Goal: Task Accomplishment & Management: Manage account settings

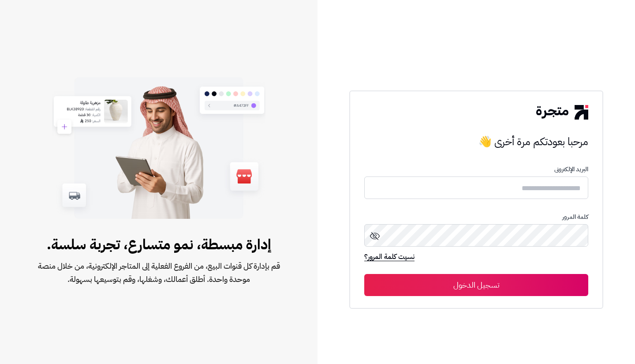
click at [490, 190] on input "text" at bounding box center [476, 187] width 224 height 22
type input "**********"
click at [501, 280] on button "تسجيل الدخول" at bounding box center [476, 285] width 224 height 22
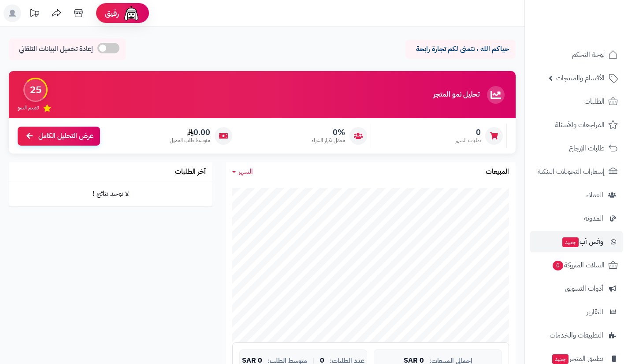
scroll to position [63, 0]
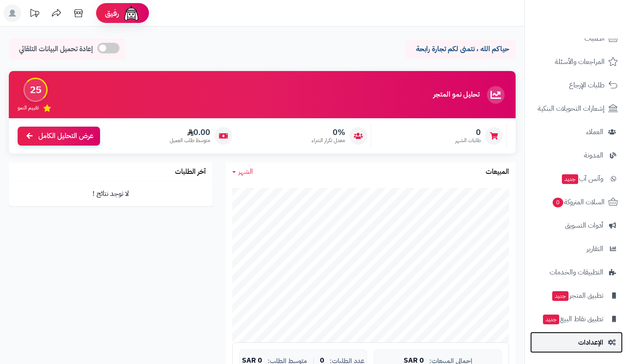
click at [574, 341] on link "الإعدادات" at bounding box center [577, 342] width 93 height 21
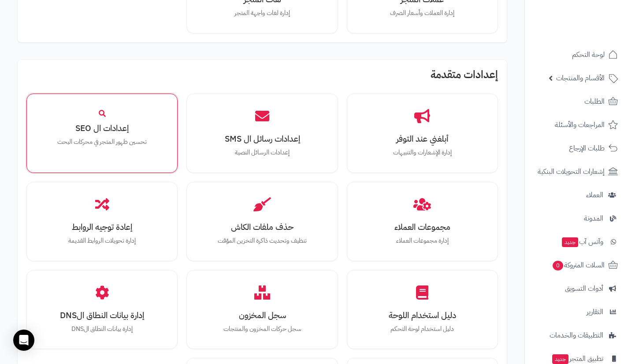
scroll to position [845, 0]
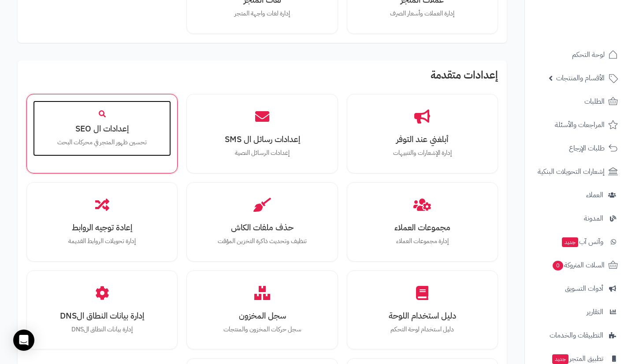
click at [123, 120] on div "إعدادات ال SEO تحسين ظهور المتجر في محركات البحث" at bounding box center [102, 129] width 138 height 56
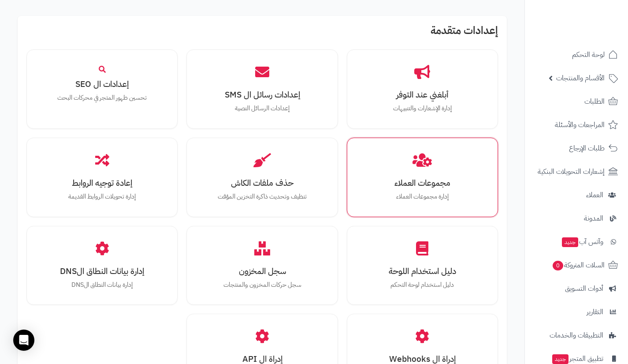
scroll to position [890, 0]
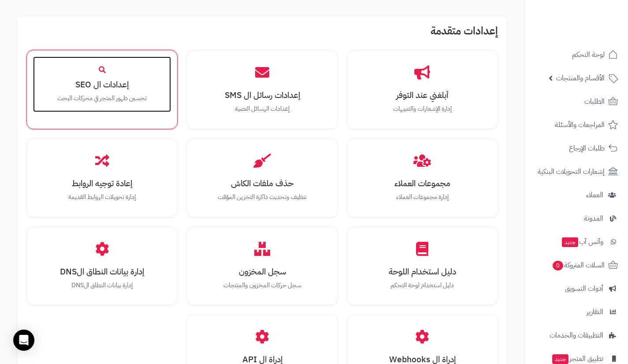
click at [97, 86] on h3 "إعدادات ال SEO" at bounding box center [102, 84] width 120 height 9
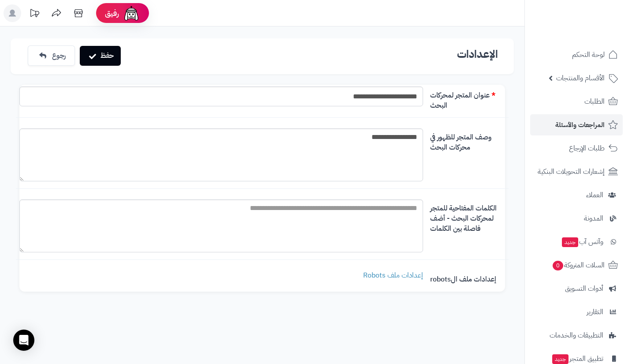
scroll to position [63, 0]
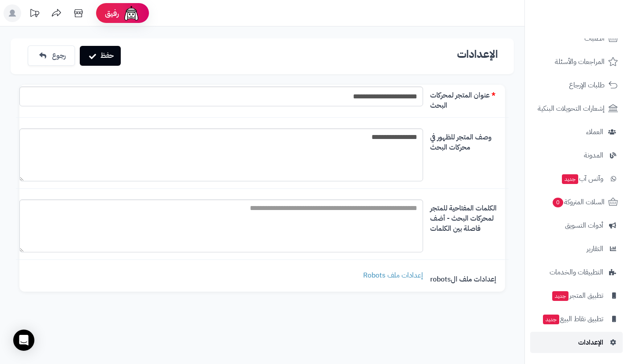
click at [574, 344] on link "الإعدادات" at bounding box center [577, 342] width 93 height 21
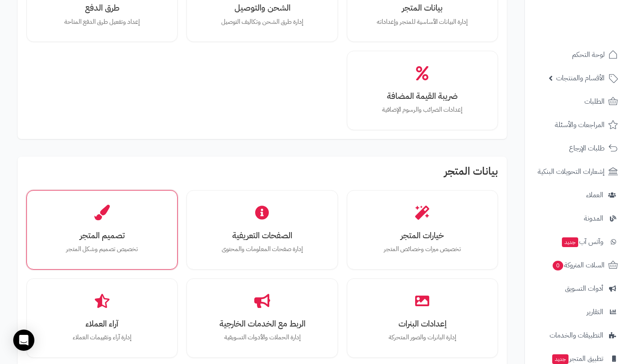
scroll to position [120, 0]
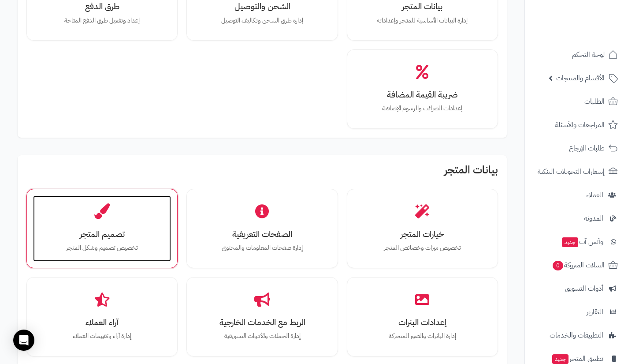
click at [158, 204] on div "تصميم المتجر تخصيص تصميم وشكل المتجر" at bounding box center [102, 228] width 138 height 66
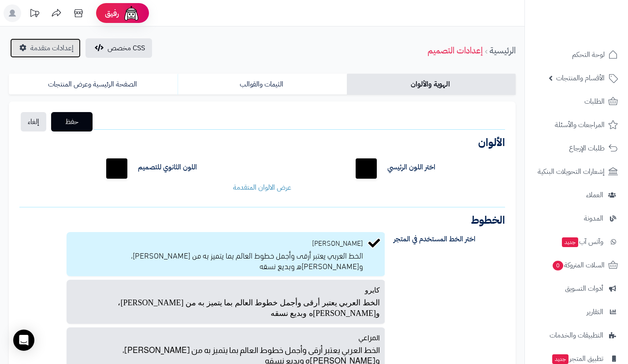
click at [67, 49] on span "إعدادات متقدمة" at bounding box center [51, 48] width 43 height 11
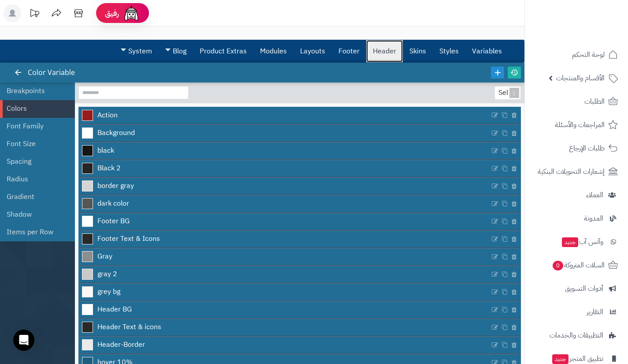
click at [381, 53] on link "Header" at bounding box center [384, 51] width 37 height 22
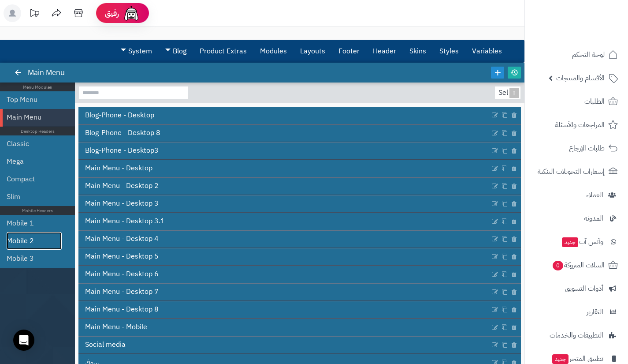
click at [31, 232] on link "Mobile 2" at bounding box center [34, 241] width 55 height 18
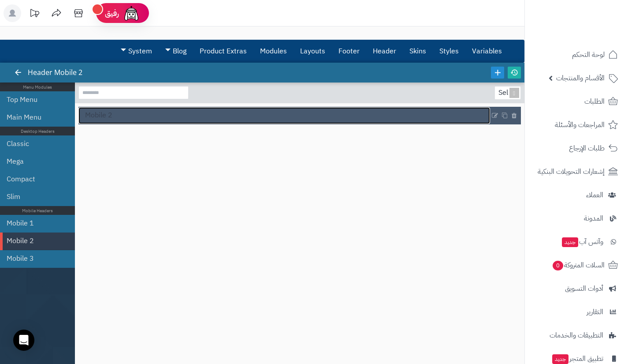
click at [357, 114] on link "Mobile 2" at bounding box center [284, 115] width 412 height 17
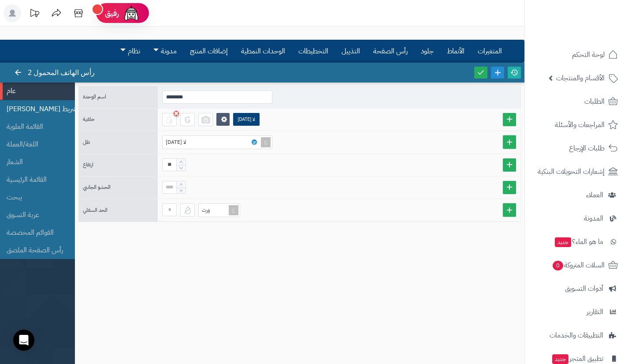
click at [42, 111] on font "الشريط العلوي" at bounding box center [44, 109] width 74 height 11
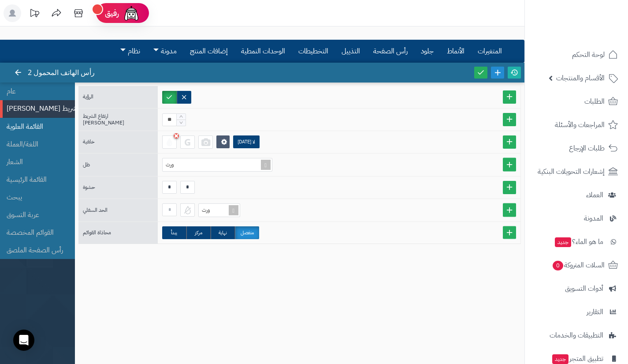
click at [43, 120] on li "القائمة العلوية" at bounding box center [37, 127] width 75 height 18
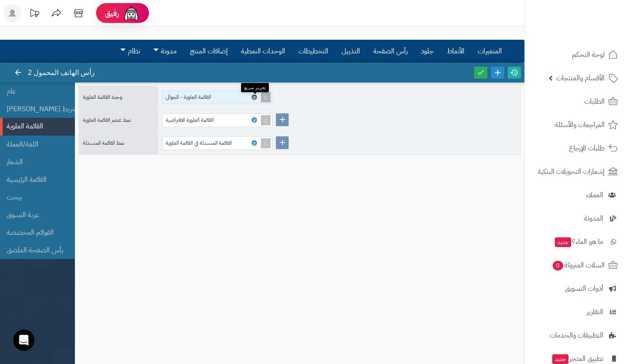
click at [254, 98] on icon at bounding box center [254, 97] width 3 height 4
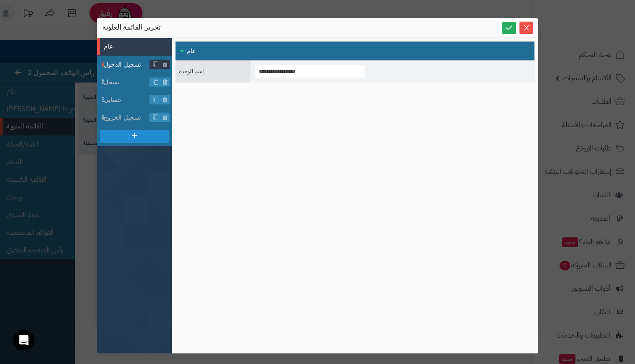
click at [125, 66] on font "تسجيل الدخول" at bounding box center [122, 64] width 37 height 7
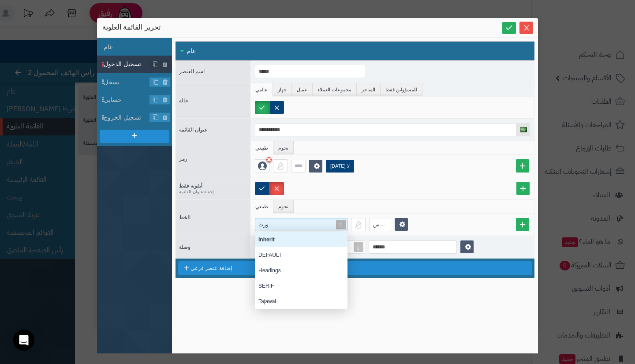
scroll to position [71, 86]
click at [300, 231] on div "ورث" at bounding box center [301, 224] width 93 height 13
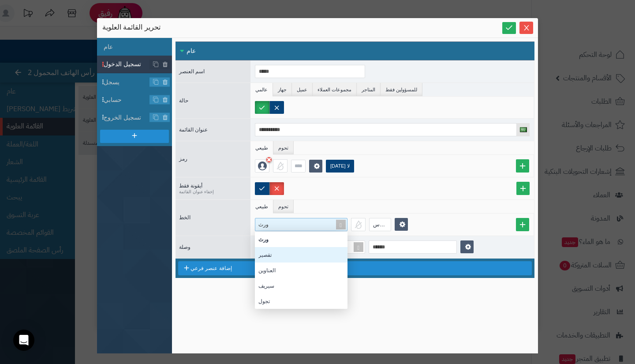
click at [294, 255] on div "تقصير" at bounding box center [301, 255] width 86 height 8
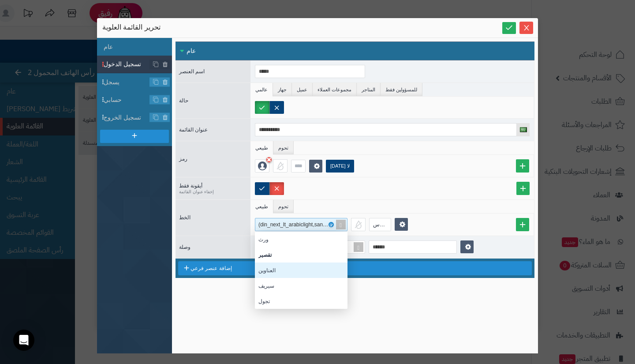
click at [279, 265] on div "العناوين" at bounding box center [301, 269] width 93 height 15
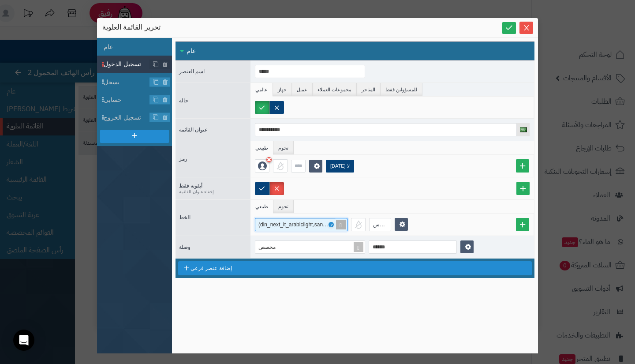
click at [290, 223] on font "العناوين (din_next_lt_arabiclight,sans-serif)" at bounding box center [307, 224] width 99 height 6
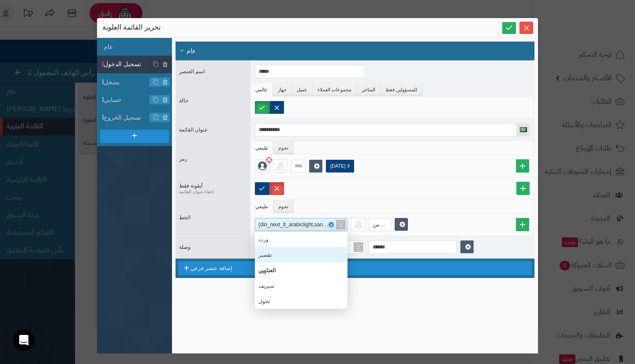
click at [281, 255] on div "تقصير" at bounding box center [301, 255] width 86 height 8
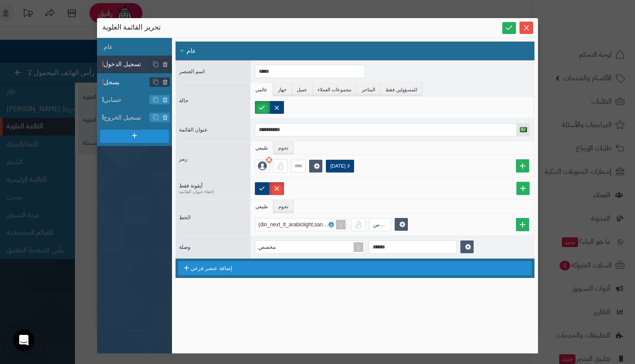
click at [125, 79] on span "يسجل" at bounding box center [127, 82] width 46 height 9
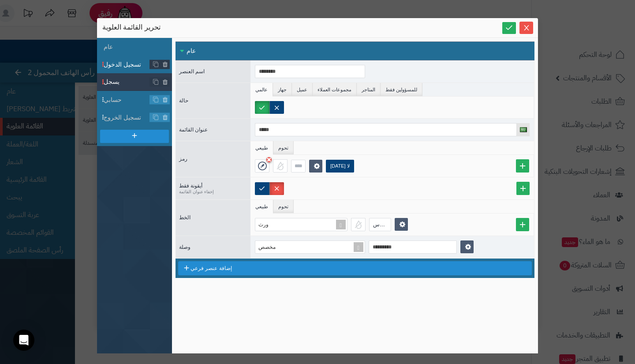
click at [127, 66] on font "تسجيل الدخول" at bounding box center [122, 64] width 37 height 7
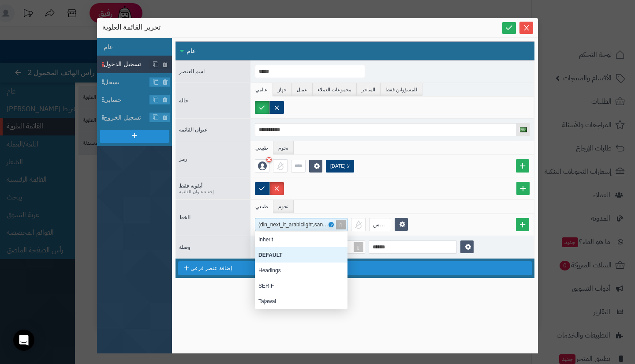
click at [313, 228] on div "افتراضي (din_next_lt_arabiclight,sans-serif)" at bounding box center [297, 224] width 79 height 12
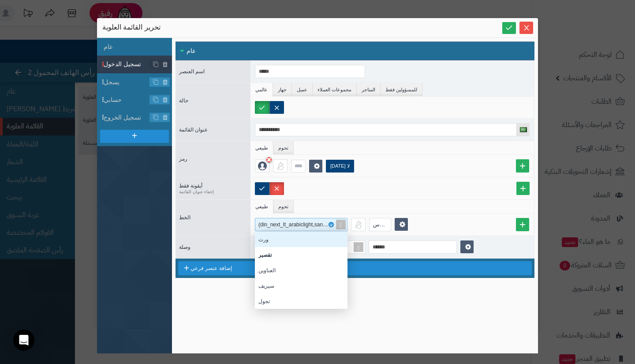
click at [302, 238] on div "ورث" at bounding box center [301, 239] width 86 height 8
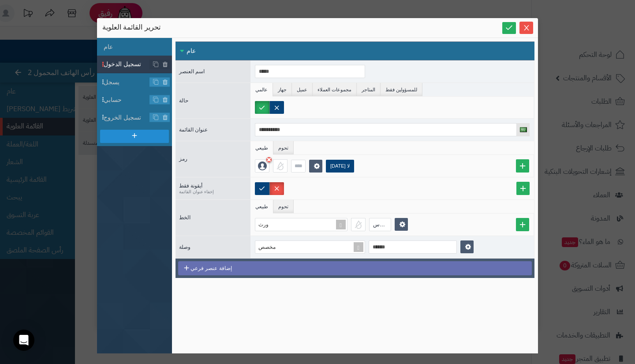
click at [284, 269] on div "إضافة عنصر فرعي" at bounding box center [355, 268] width 354 height 14
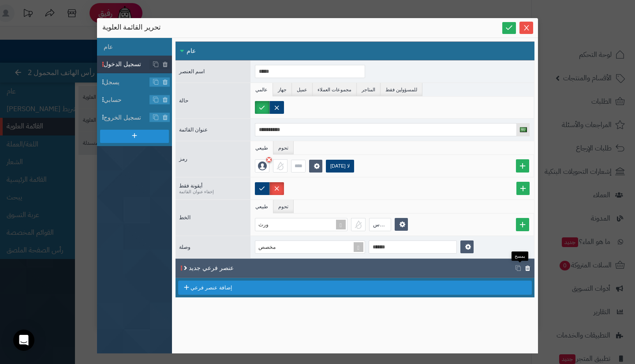
click at [525, 265] on icon at bounding box center [528, 267] width 6 height 7
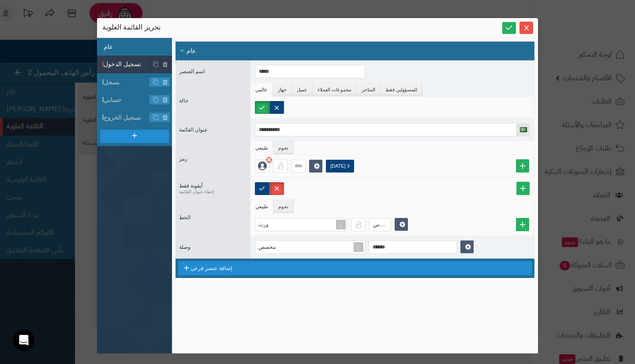
click at [140, 46] on li "عام" at bounding box center [134, 47] width 75 height 18
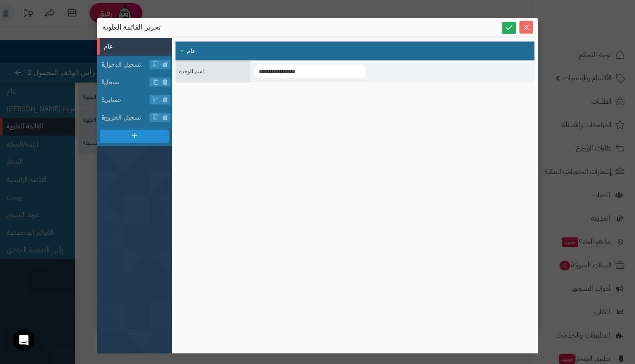
click at [526, 29] on icon "يغلق" at bounding box center [526, 27] width 7 height 7
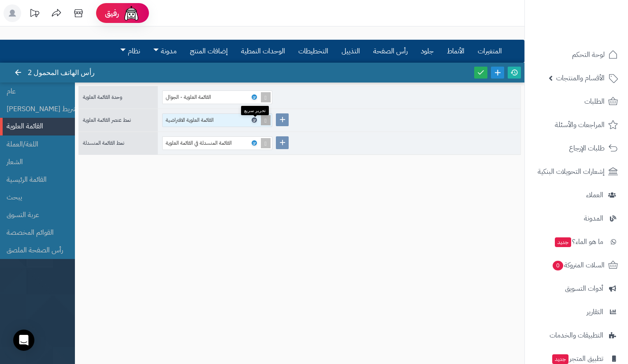
click at [256, 119] on link at bounding box center [254, 119] width 5 height 5
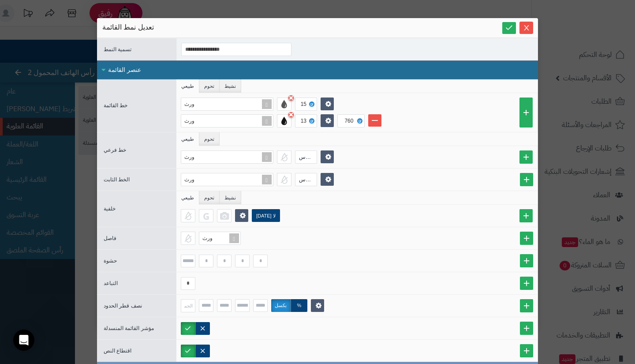
scroll to position [35, 0]
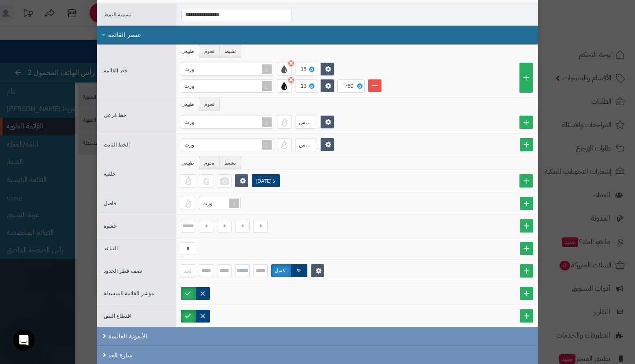
click at [549, 239] on div "**********" at bounding box center [317, 182] width 635 height 364
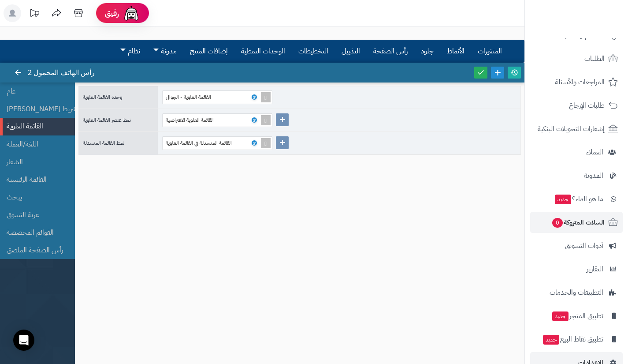
scroll to position [46, 0]
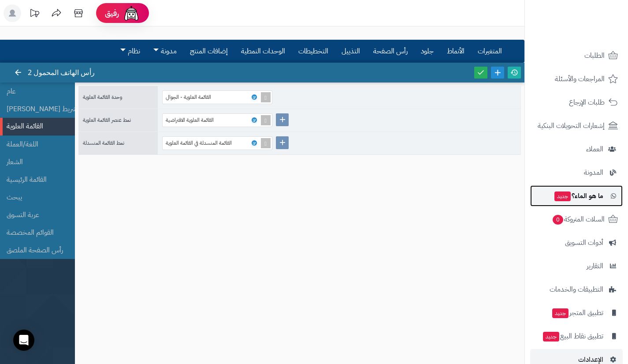
click at [581, 204] on link "ما هو الماء؟ جديد" at bounding box center [577, 195] width 93 height 21
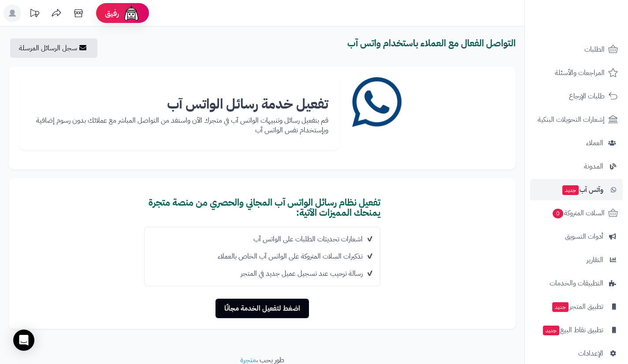
scroll to position [63, 0]
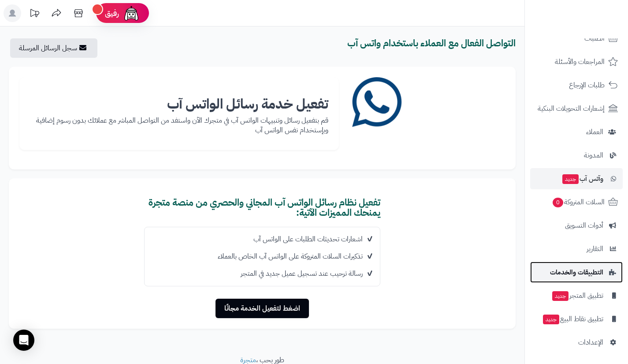
click at [570, 275] on span "التطبيقات والخدمات" at bounding box center [576, 272] width 53 height 12
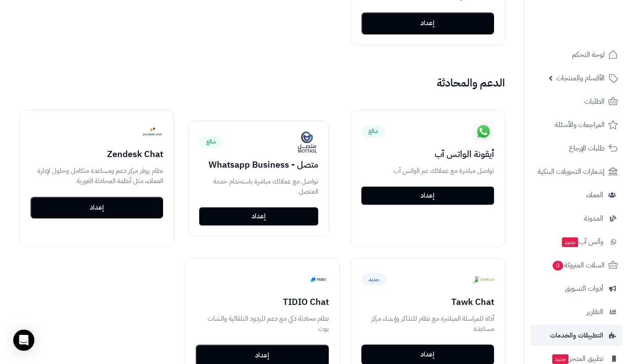
scroll to position [879, 0]
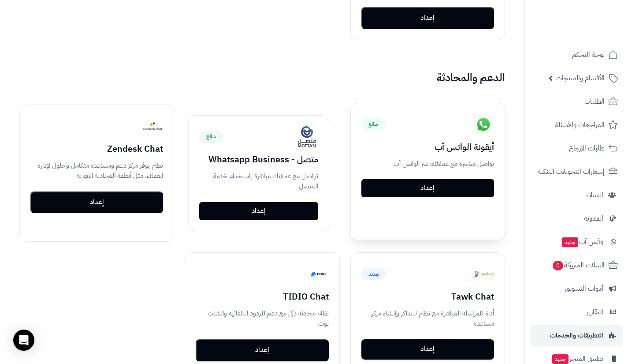
click at [403, 187] on link "إعداد" at bounding box center [428, 188] width 133 height 19
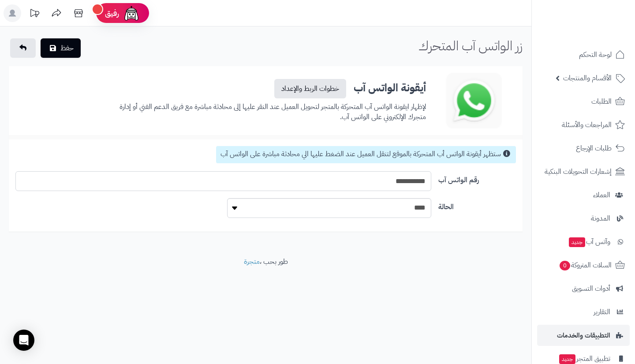
drag, startPoint x: 392, startPoint y: 181, endPoint x: 434, endPoint y: 182, distance: 41.5
click at [434, 182] on div "**********" at bounding box center [223, 181] width 423 height 20
type input "**********"
click at [402, 212] on select "**** ****" at bounding box center [329, 208] width 205 height 20
select select "*"
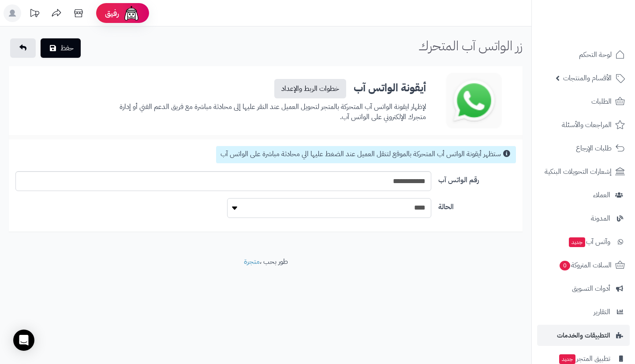
click at [227, 198] on select "**** ****" at bounding box center [329, 208] width 205 height 20
click at [70, 52] on button "حفظ" at bounding box center [61, 47] width 40 height 19
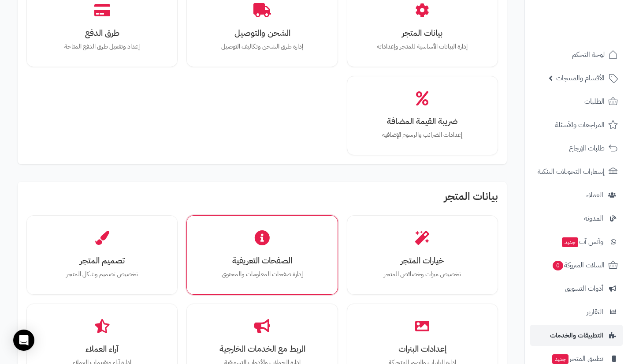
scroll to position [123, 0]
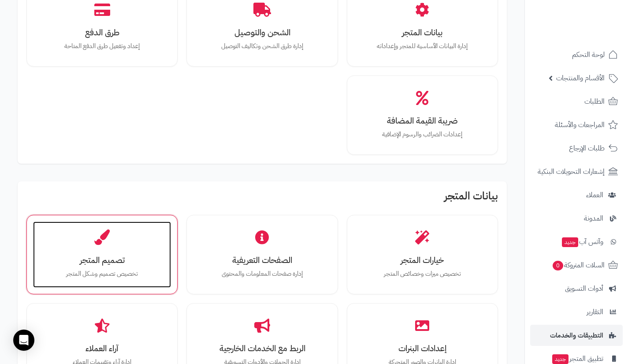
click at [144, 270] on p "تخصيص تصميم وشكل المتجر" at bounding box center [102, 274] width 120 height 10
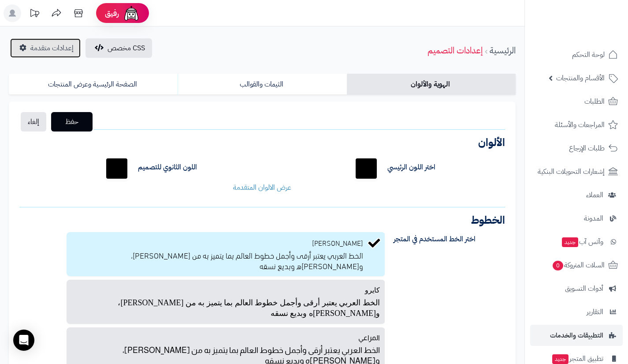
click at [60, 55] on link "إعدادات متقدمة" at bounding box center [45, 47] width 71 height 19
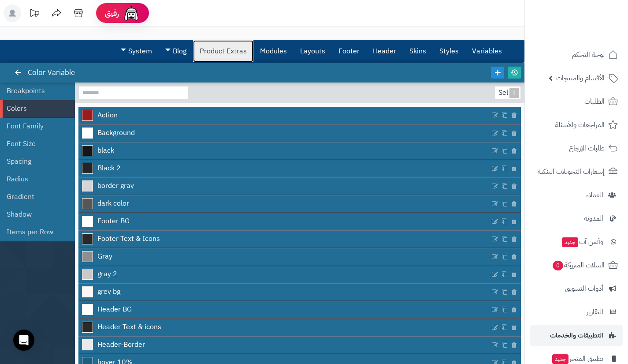
click at [216, 49] on link "Product Extras" at bounding box center [223, 51] width 60 height 22
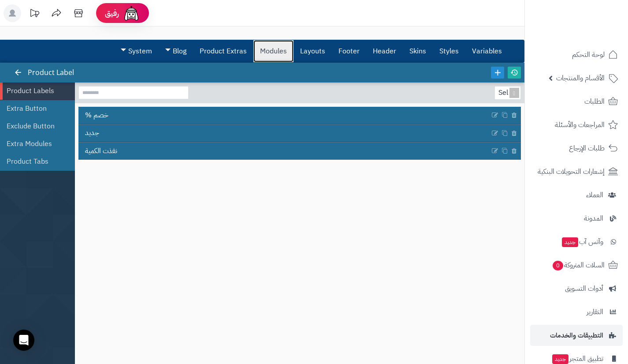
click at [273, 50] on link "Modules" at bounding box center [274, 51] width 40 height 22
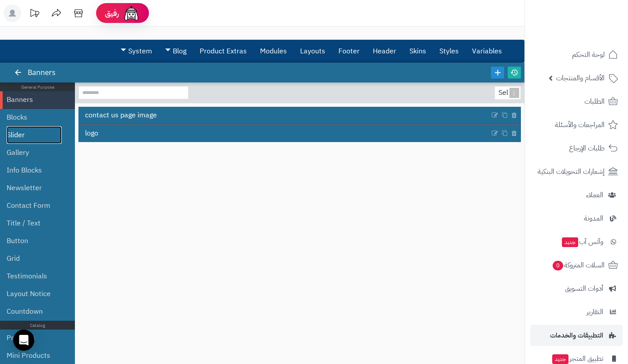
click at [22, 137] on link "Slider" at bounding box center [34, 135] width 55 height 18
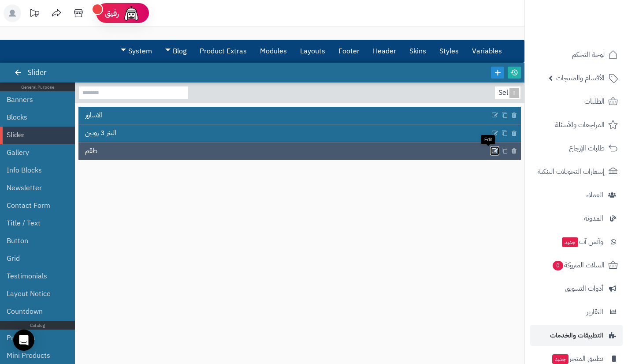
click at [492, 153] on icon at bounding box center [495, 150] width 7 height 7
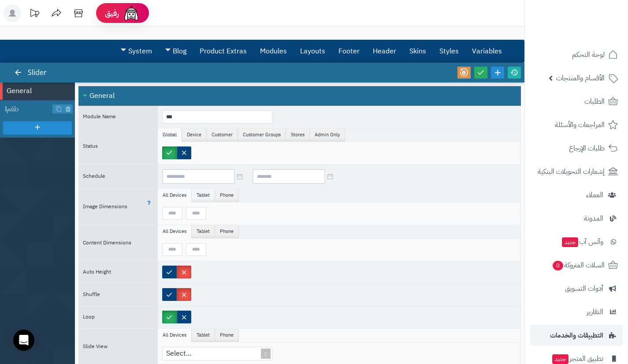
click at [214, 192] on li "Tablet" at bounding box center [203, 195] width 23 height 13
click at [226, 192] on li "Phone" at bounding box center [227, 195] width 24 height 13
click at [181, 192] on li "All Devices" at bounding box center [175, 195] width 34 height 13
click at [321, 48] on link "Layouts" at bounding box center [313, 51] width 38 height 22
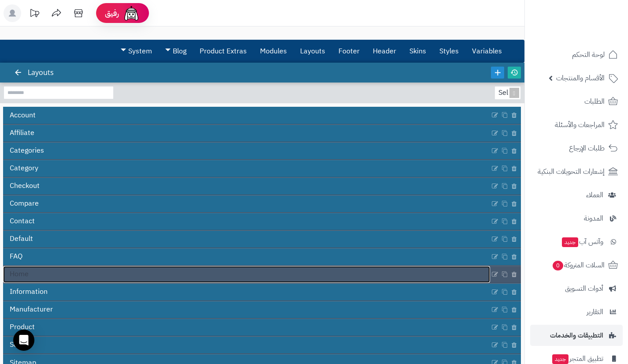
click at [262, 267] on link "Home" at bounding box center [246, 274] width 487 height 17
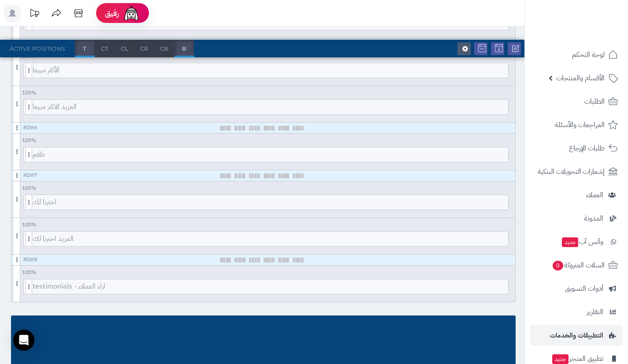
scroll to position [387, 0]
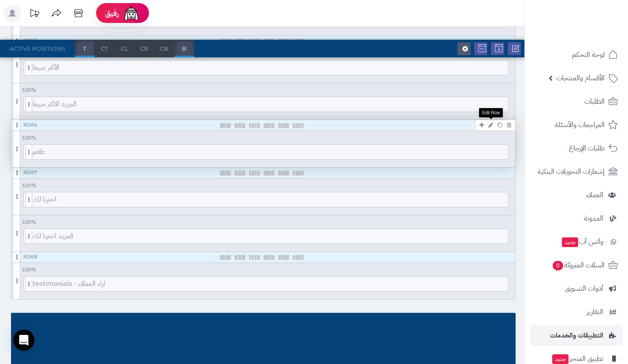
click at [493, 126] on icon at bounding box center [491, 125] width 5 height 6
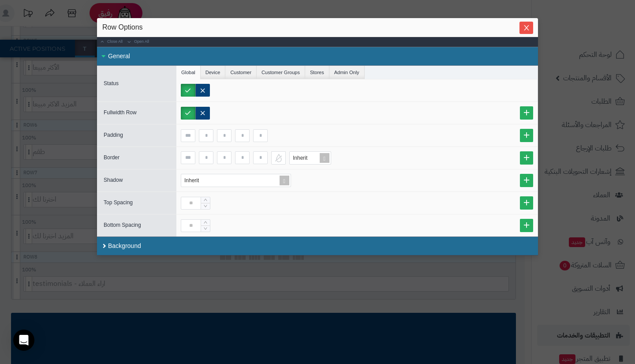
click at [436, 269] on div "sentinelStart Row Options Close All Open All General Status Global Device Custo…" at bounding box center [317, 164] width 441 height 292
click at [522, 26] on span "Close" at bounding box center [527, 27] width 14 height 7
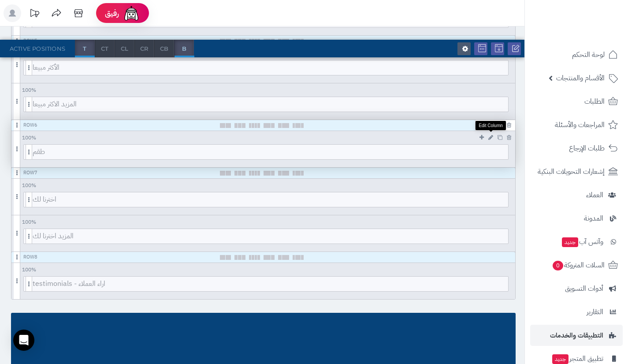
click at [490, 138] on icon at bounding box center [491, 138] width 5 height 6
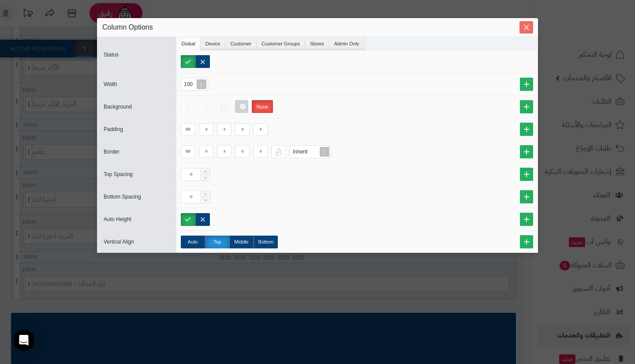
click at [523, 26] on icon "Close" at bounding box center [526, 27] width 7 height 7
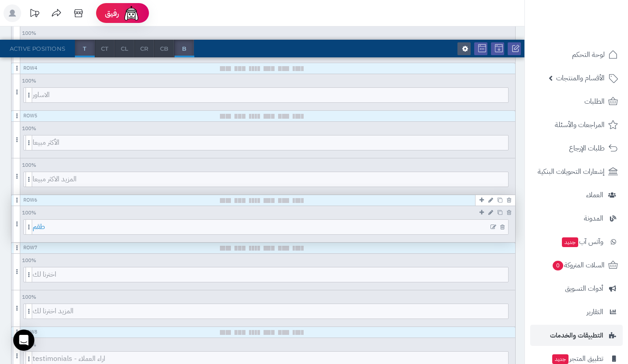
scroll to position [311, 0]
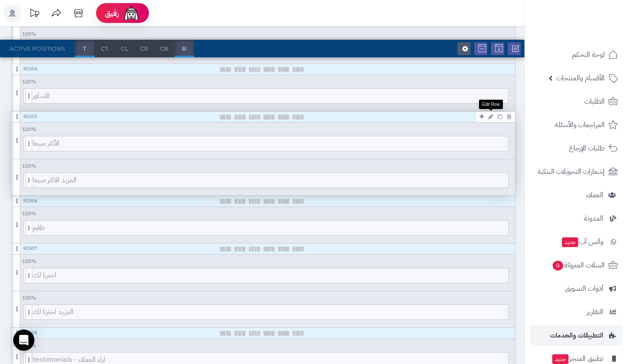
click at [492, 116] on icon at bounding box center [491, 117] width 5 height 6
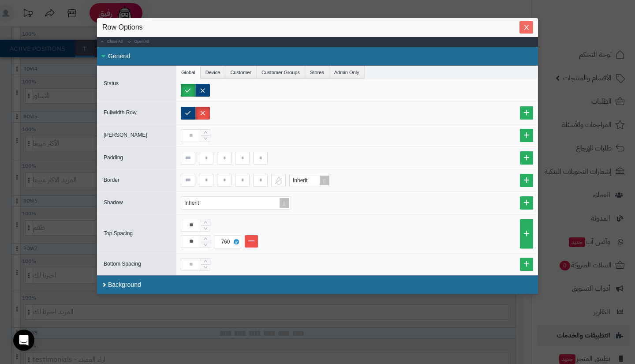
click at [528, 28] on icon "Close" at bounding box center [526, 27] width 7 height 7
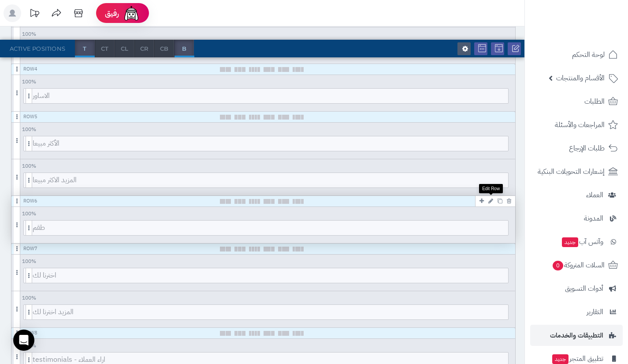
click at [490, 202] on icon at bounding box center [491, 201] width 5 height 6
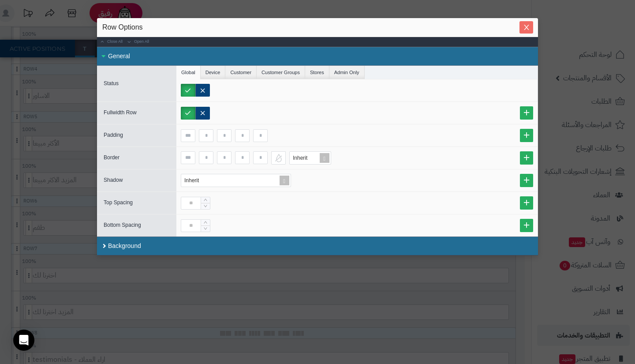
click at [525, 33] on button "Close" at bounding box center [527, 27] width 14 height 12
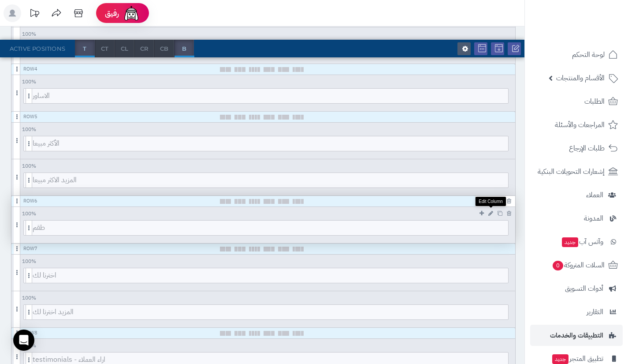
click at [490, 213] on icon at bounding box center [491, 213] width 5 height 6
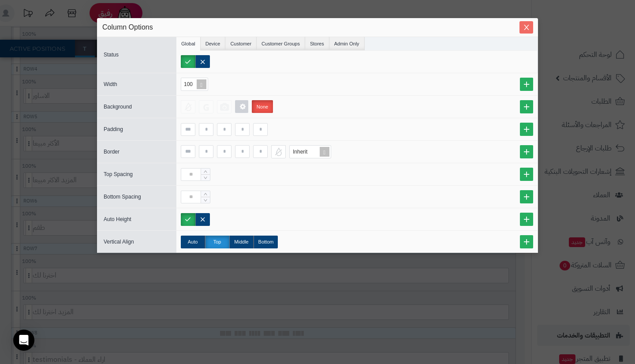
click at [528, 22] on button "Close" at bounding box center [527, 27] width 14 height 12
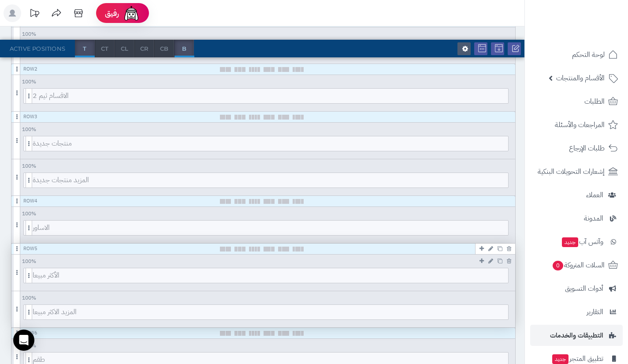
scroll to position [177, 0]
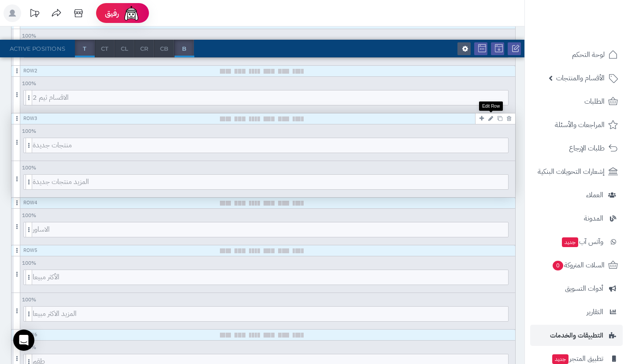
click at [489, 117] on icon at bounding box center [491, 119] width 5 height 6
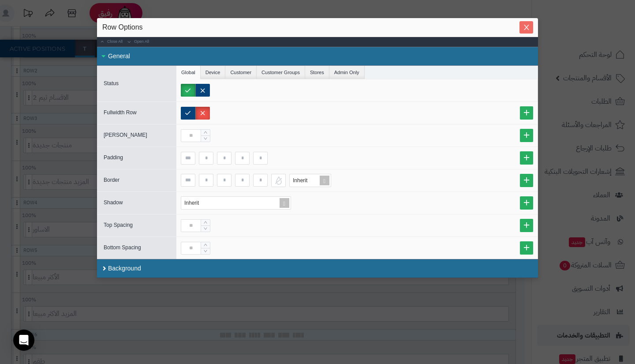
click at [524, 29] on icon "Close" at bounding box center [526, 27] width 7 height 7
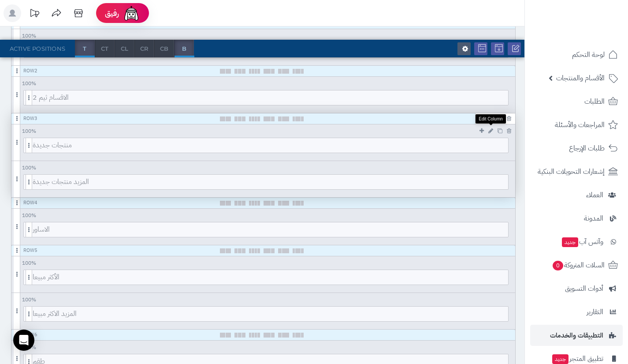
click at [490, 132] on icon at bounding box center [491, 131] width 5 height 6
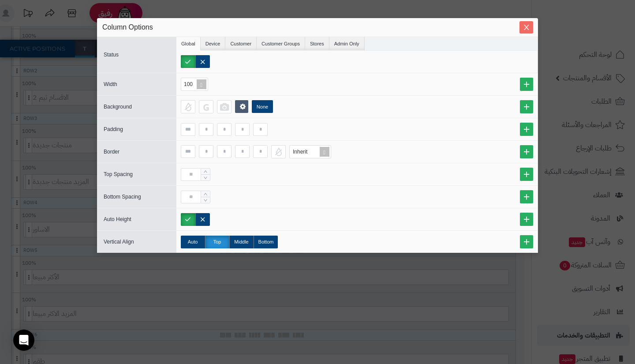
click at [522, 22] on button "Close" at bounding box center [527, 27] width 14 height 12
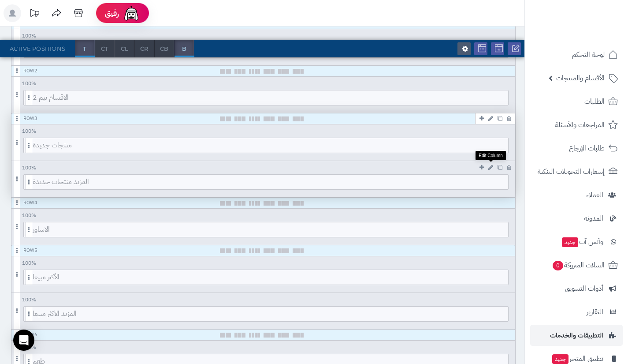
click at [490, 167] on icon at bounding box center [491, 167] width 5 height 6
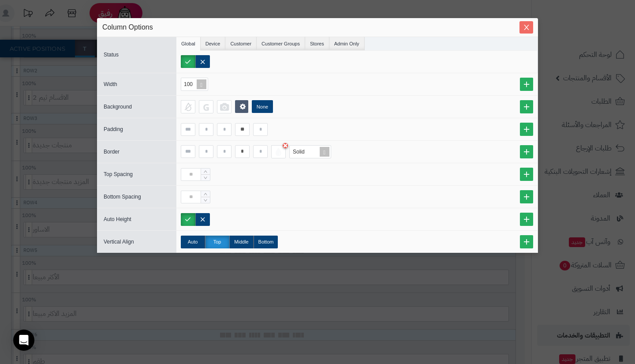
click at [531, 28] on span "Close" at bounding box center [527, 27] width 14 height 7
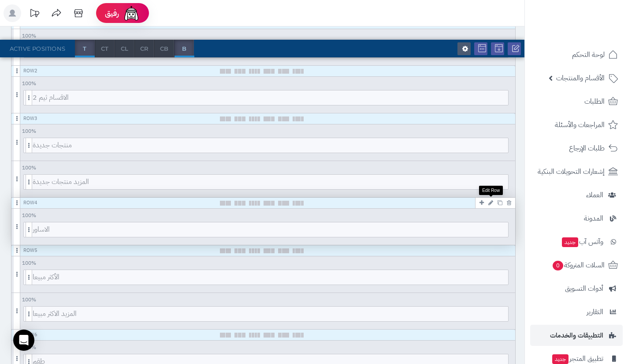
click at [490, 203] on icon at bounding box center [491, 203] width 5 height 6
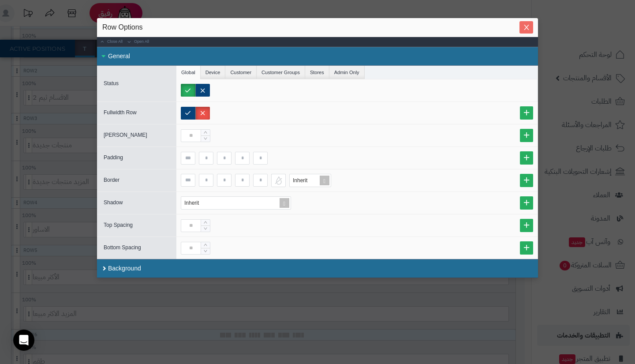
click at [525, 28] on icon "Close" at bounding box center [526, 27] width 7 height 7
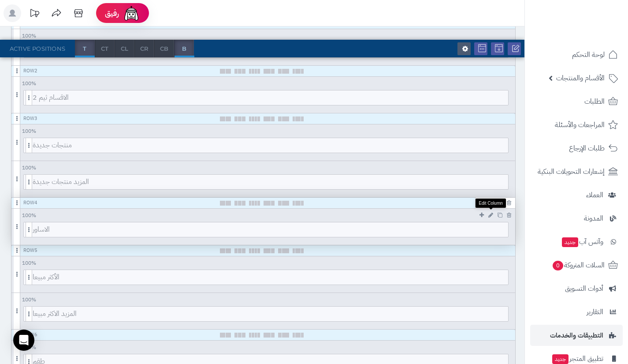
click at [491, 217] on icon at bounding box center [491, 215] width 5 height 6
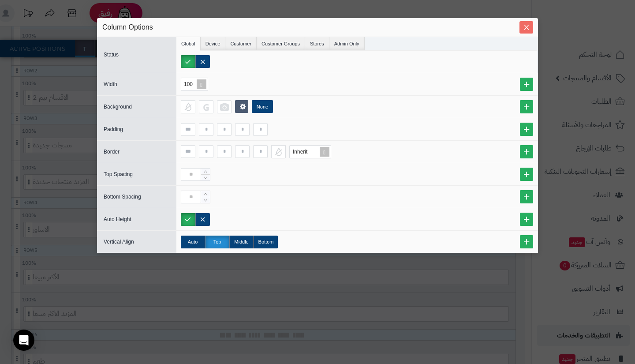
click at [529, 30] on icon "Close" at bounding box center [526, 27] width 7 height 7
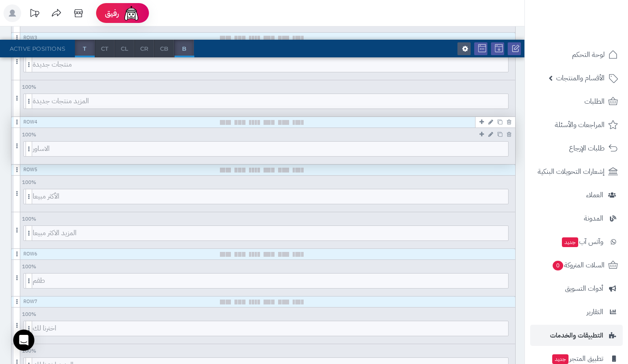
scroll to position [258, 0]
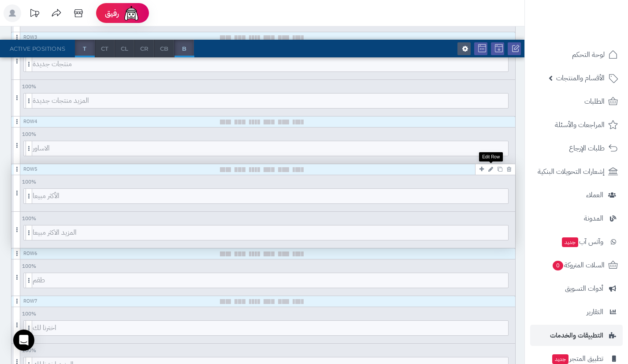
click at [490, 170] on icon at bounding box center [491, 169] width 5 height 6
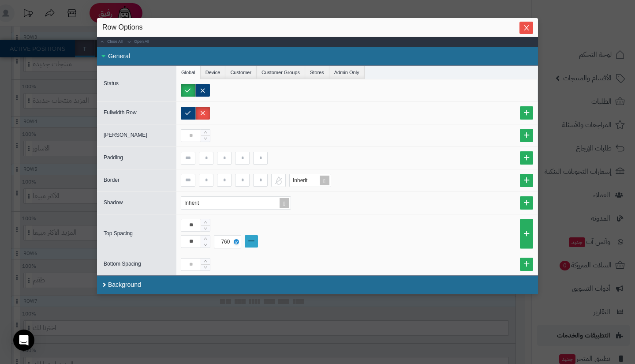
click at [255, 240] on link at bounding box center [251, 241] width 13 height 12
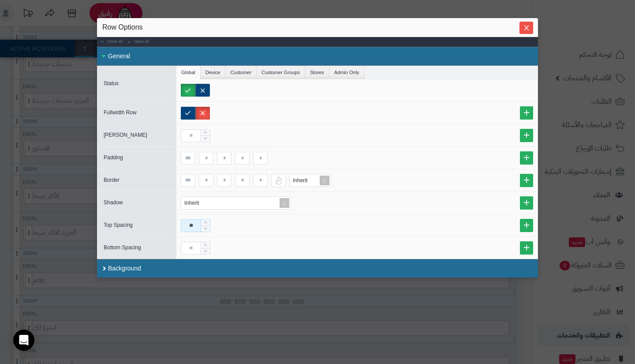
click at [194, 225] on input "**" at bounding box center [191, 225] width 20 height 13
type input "*"
click at [524, 30] on icon "Close" at bounding box center [526, 27] width 7 height 7
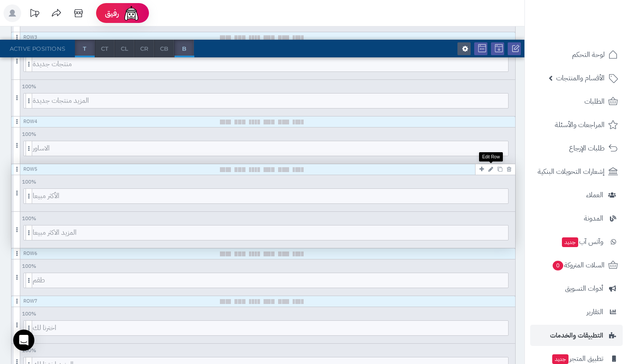
click at [490, 170] on icon at bounding box center [491, 169] width 5 height 6
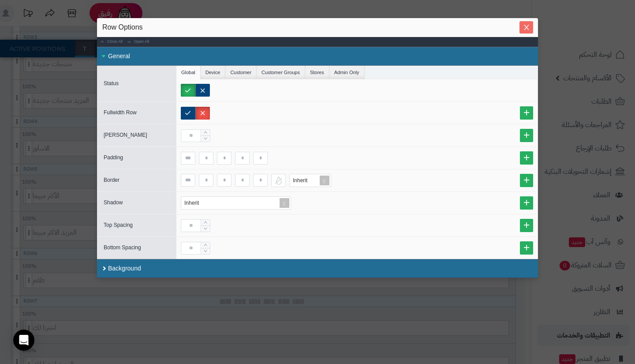
click at [529, 30] on icon "Close" at bounding box center [526, 27] width 7 height 7
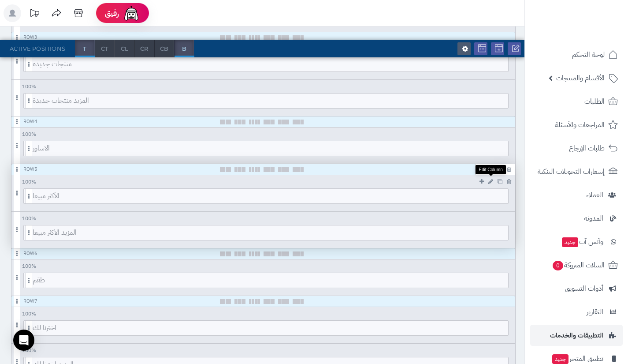
click at [491, 180] on icon at bounding box center [491, 182] width 5 height 6
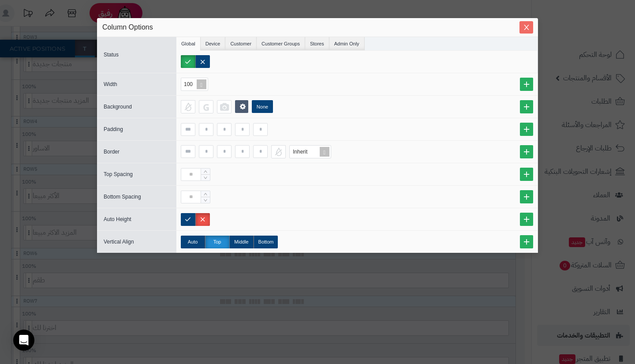
click at [527, 23] on button "Close" at bounding box center [527, 27] width 14 height 12
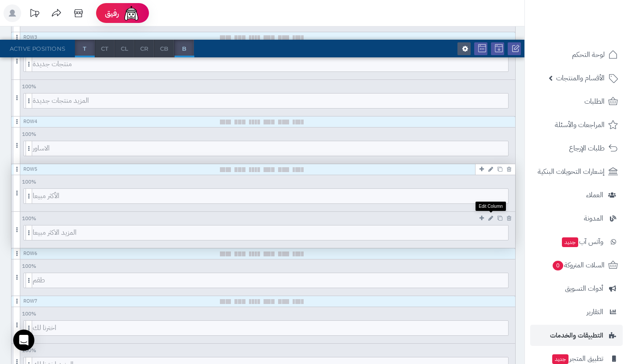
click at [490, 219] on icon at bounding box center [491, 218] width 5 height 6
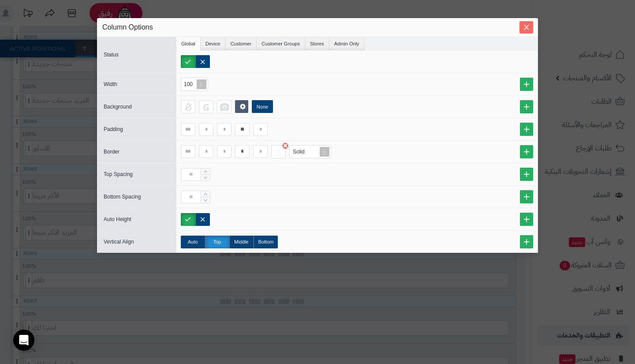
click at [528, 33] on button "Close" at bounding box center [527, 27] width 14 height 12
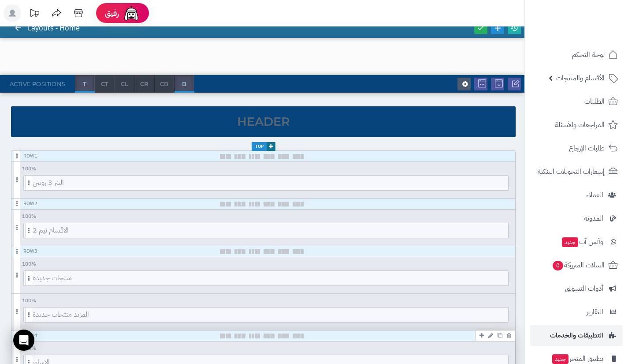
scroll to position [0, 0]
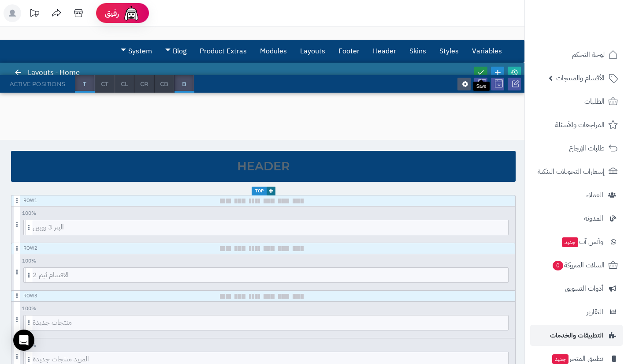
click at [483, 68] on icon at bounding box center [481, 72] width 8 height 8
click at [513, 67] on link at bounding box center [514, 73] width 13 height 12
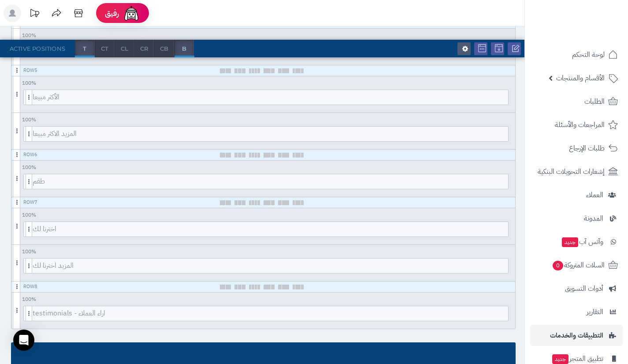
scroll to position [358, 0]
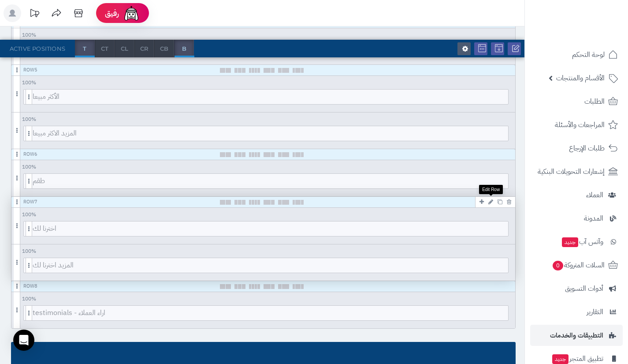
click at [492, 201] on icon at bounding box center [491, 202] width 5 height 6
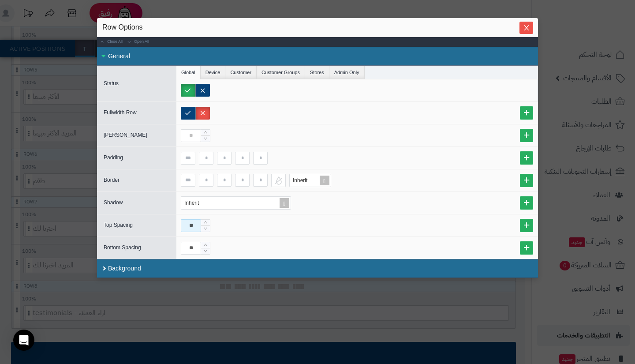
click at [189, 228] on input "**" at bounding box center [191, 225] width 20 height 13
click at [191, 245] on input "**" at bounding box center [191, 248] width 20 height 13
click at [522, 27] on span "Close" at bounding box center [527, 27] width 14 height 7
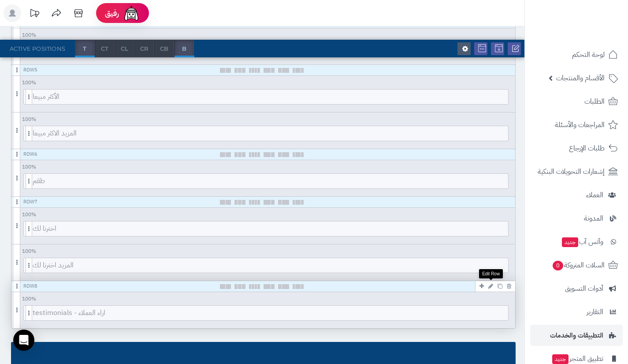
click at [490, 286] on icon at bounding box center [491, 286] width 5 height 6
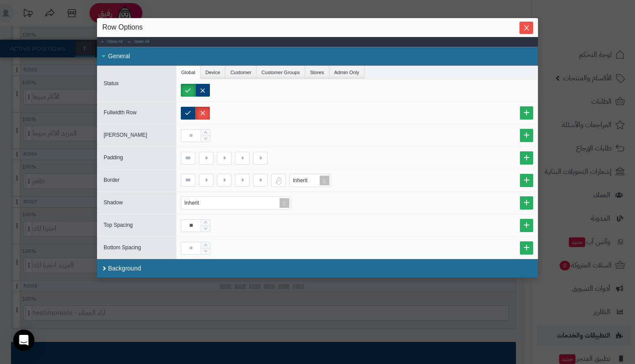
click at [450, 321] on div "sentinelStart Row Options Close All Open All General Status Global Device Custo…" at bounding box center [317, 175] width 441 height 314
click at [529, 24] on span "Close" at bounding box center [527, 27] width 14 height 7
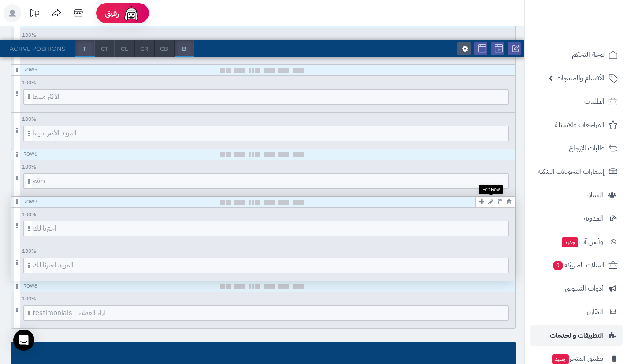
click at [492, 200] on icon at bounding box center [491, 202] width 5 height 6
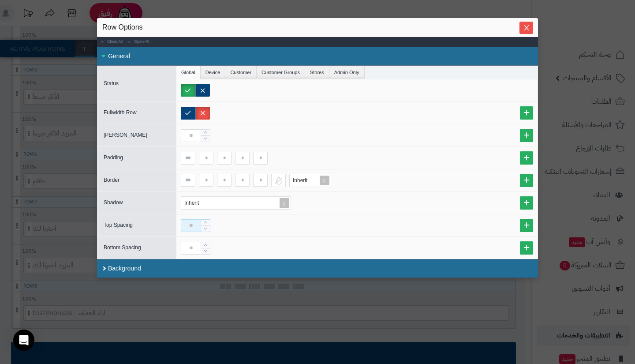
click at [197, 222] on input at bounding box center [191, 225] width 20 height 13
type input "**"
click at [526, 28] on icon "Close" at bounding box center [526, 27] width 5 height 5
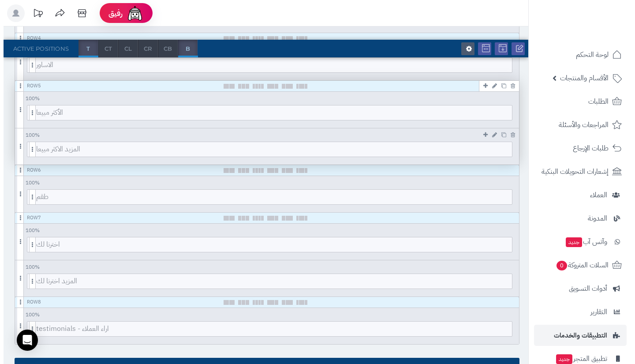
scroll to position [334, 0]
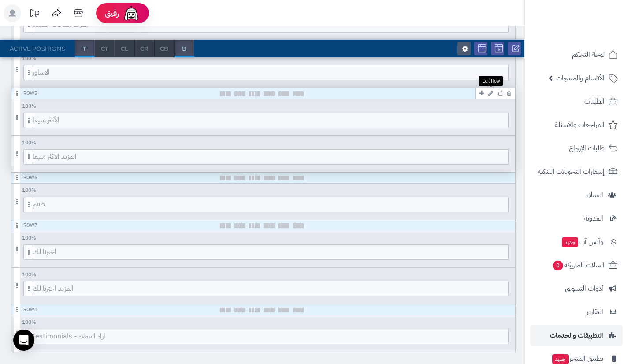
click at [492, 92] on icon at bounding box center [491, 93] width 5 height 6
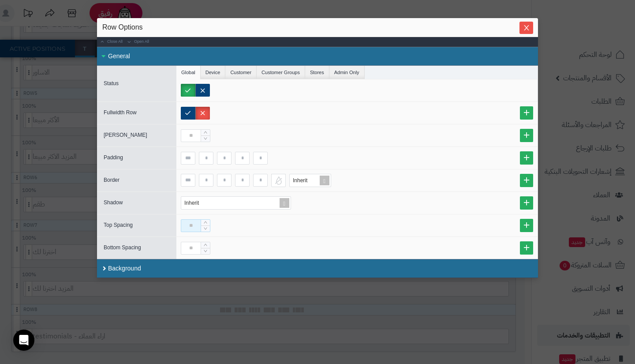
click at [192, 229] on input at bounding box center [191, 225] width 20 height 13
type input "**"
click at [524, 226] on link at bounding box center [526, 225] width 13 height 13
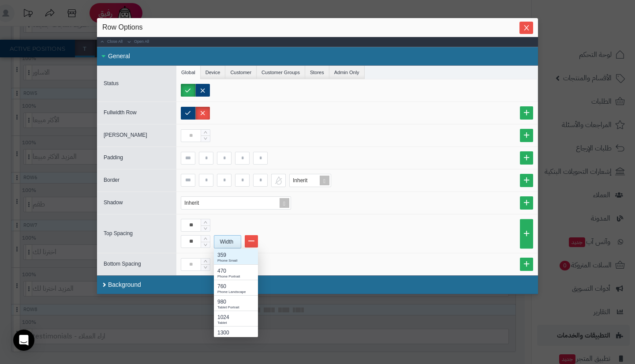
click at [228, 247] on div "Width" at bounding box center [226, 241] width 25 height 12
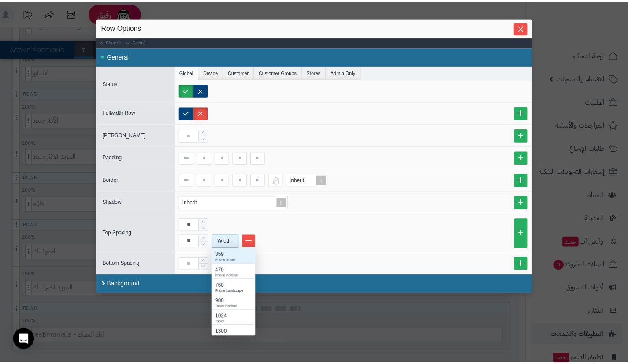
scroll to position [82, 37]
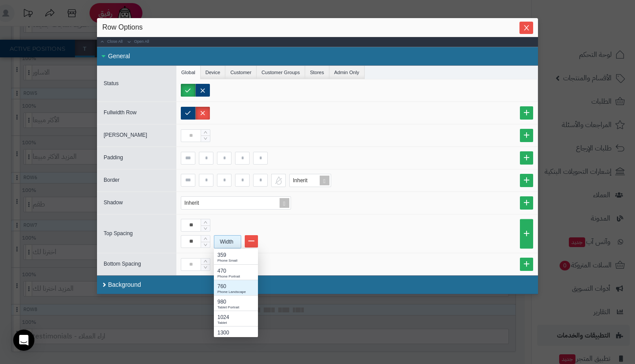
click at [227, 287] on div "760" at bounding box center [235, 286] width 37 height 8
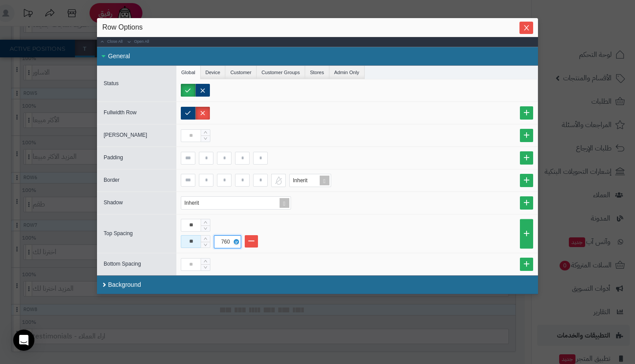
click at [192, 244] on input "**" at bounding box center [191, 241] width 20 height 13
type input "**"
click at [523, 30] on icon "Close" at bounding box center [526, 27] width 7 height 7
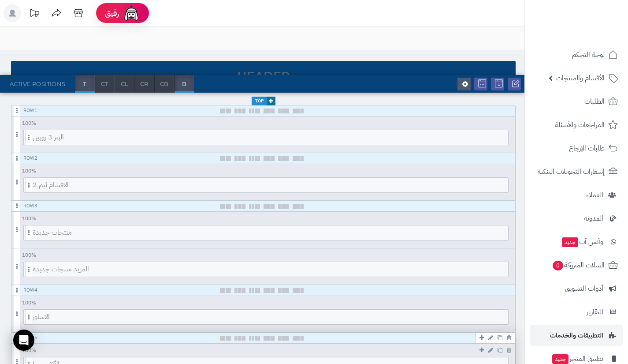
scroll to position [0, 0]
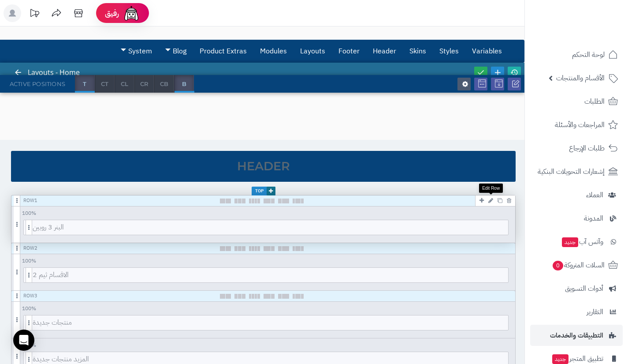
click at [491, 199] on icon at bounding box center [491, 201] width 5 height 6
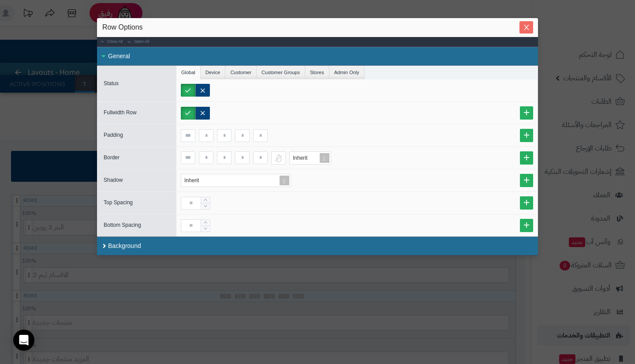
click at [528, 33] on button "Close" at bounding box center [527, 27] width 14 height 12
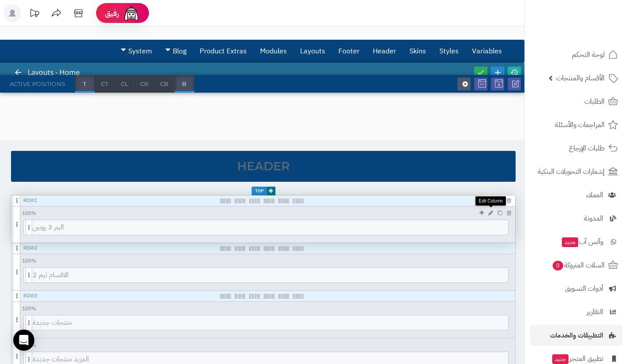
click at [492, 215] on icon at bounding box center [491, 213] width 5 height 6
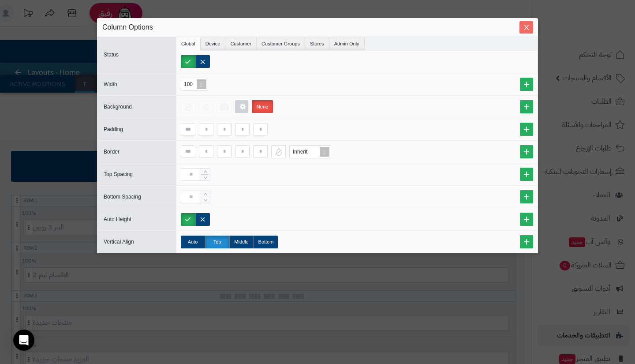
click at [521, 33] on button "Close" at bounding box center [527, 27] width 14 height 12
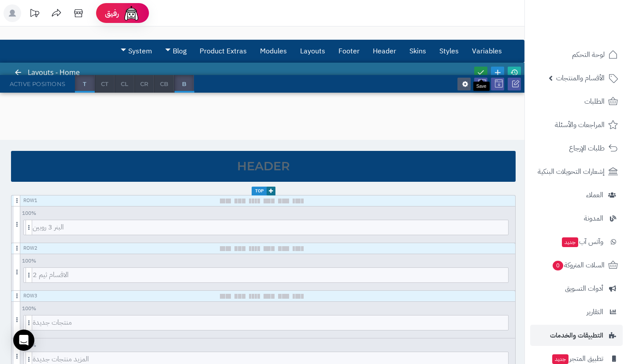
click at [482, 67] on link at bounding box center [481, 73] width 13 height 12
click at [513, 67] on link at bounding box center [514, 73] width 13 height 12
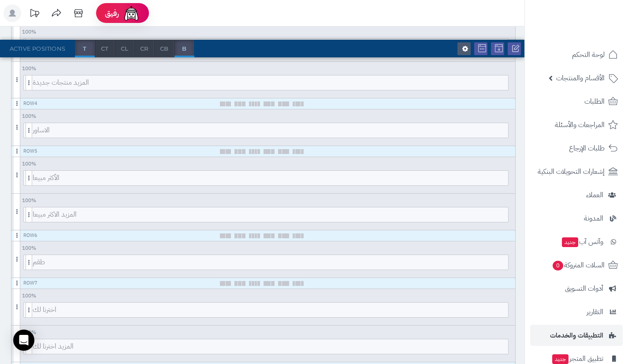
scroll to position [291, 0]
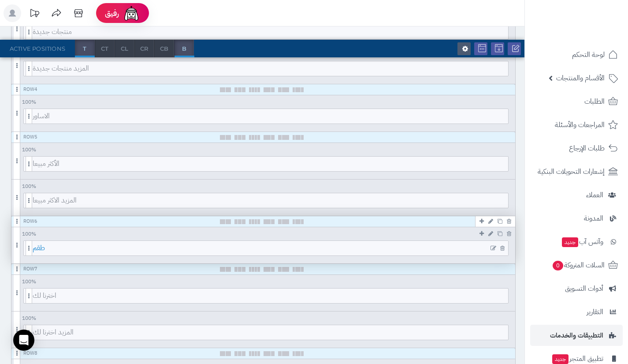
click at [224, 248] on span "طقم" at bounding box center [271, 248] width 476 height 15
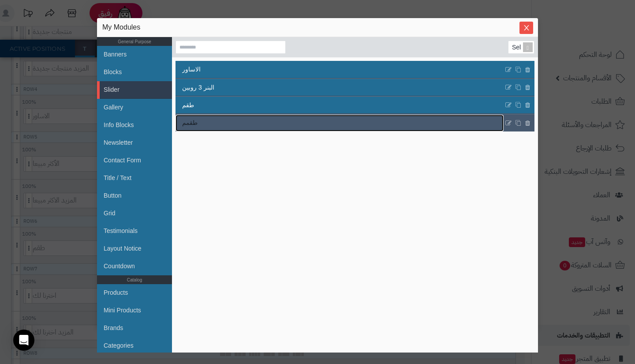
click at [231, 120] on link "طقمم" at bounding box center [340, 123] width 328 height 17
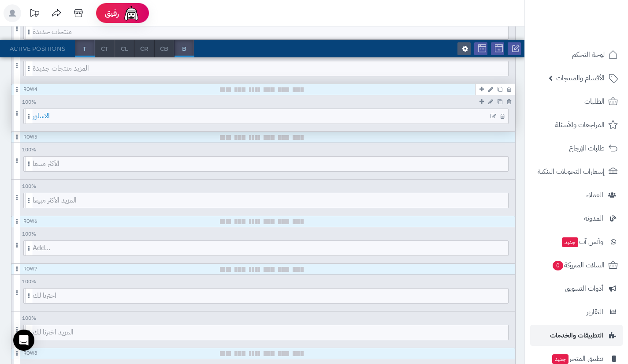
scroll to position [0, 0]
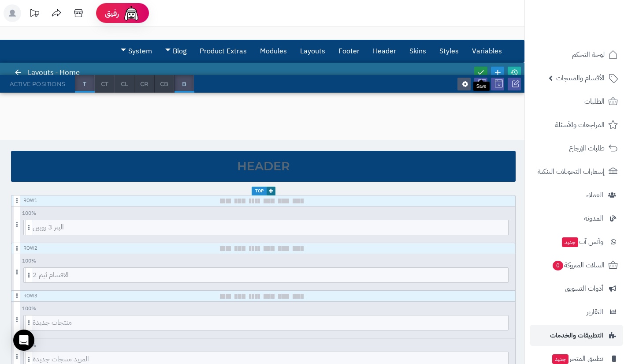
click at [477, 69] on link at bounding box center [481, 73] width 13 height 12
click at [514, 67] on link at bounding box center [514, 73] width 13 height 12
click at [485, 70] on icon at bounding box center [481, 72] width 8 height 8
click at [515, 67] on link at bounding box center [514, 73] width 13 height 12
click at [271, 190] on icon at bounding box center [271, 190] width 4 height 5
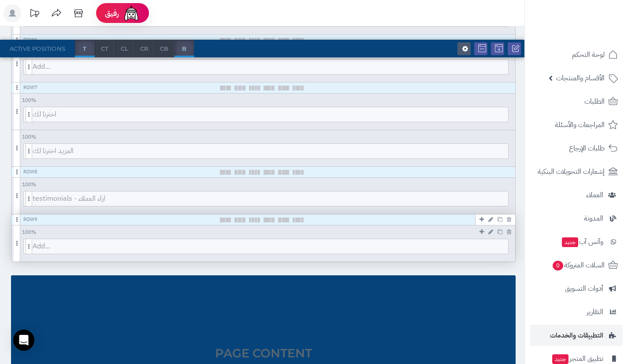
scroll to position [474, 0]
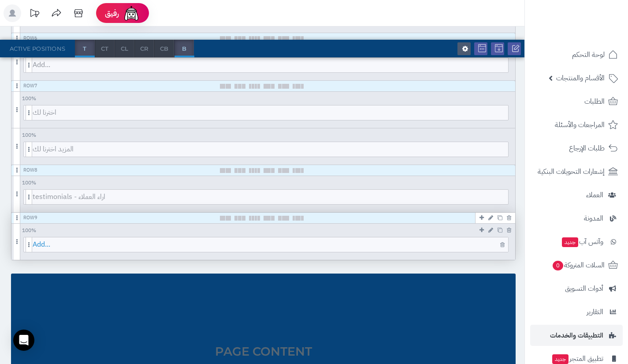
click at [269, 239] on span "Add..." at bounding box center [271, 244] width 476 height 15
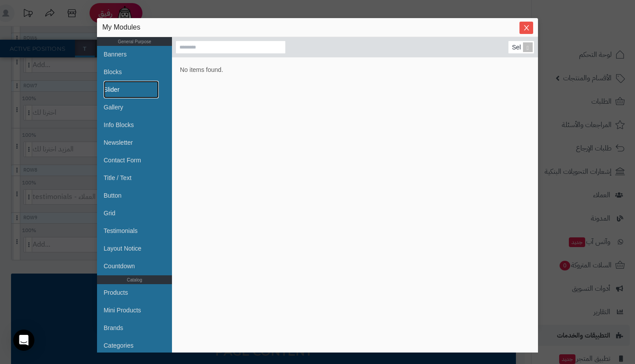
click at [149, 90] on link "Slider" at bounding box center [131, 90] width 55 height 18
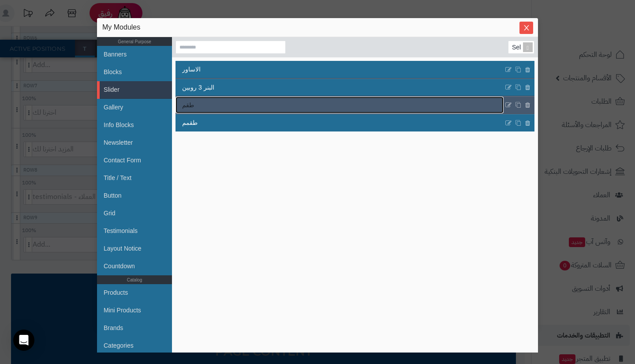
click at [254, 106] on link "طقم" at bounding box center [340, 105] width 328 height 17
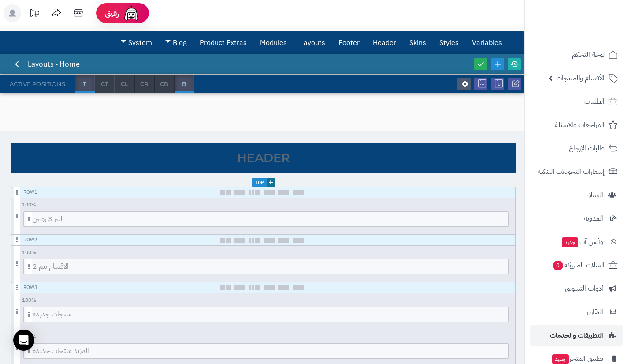
scroll to position [0, 0]
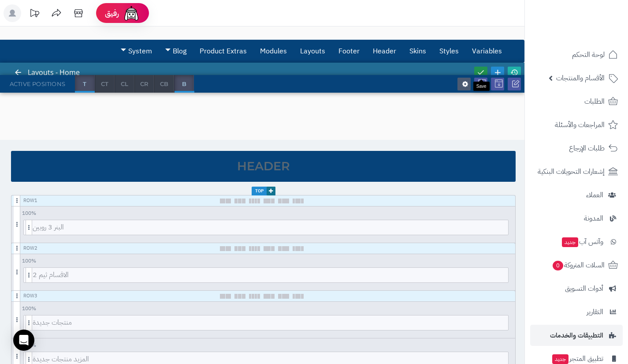
click at [477, 69] on link at bounding box center [481, 73] width 13 height 12
click at [514, 67] on link at bounding box center [514, 73] width 13 height 12
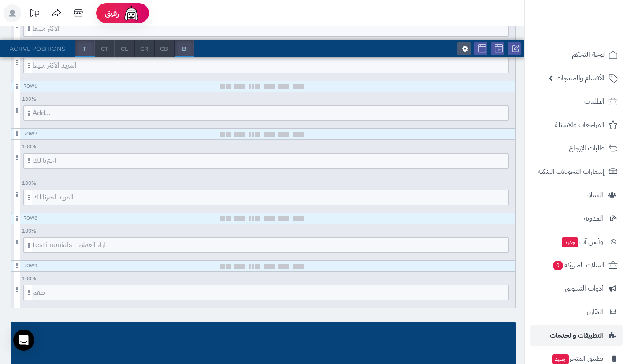
scroll to position [424, 0]
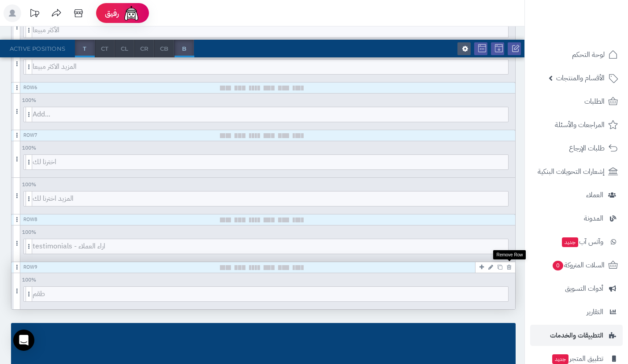
click at [508, 266] on icon at bounding box center [509, 267] width 4 height 6
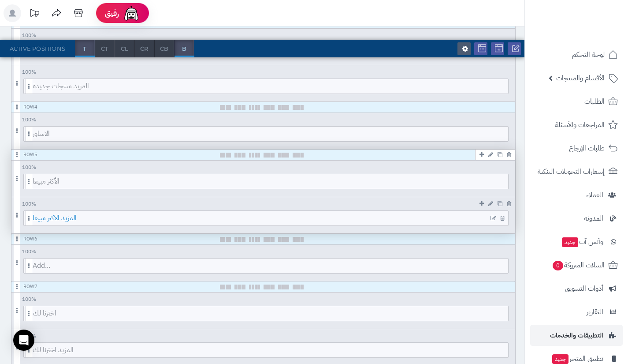
scroll to position [271, 0]
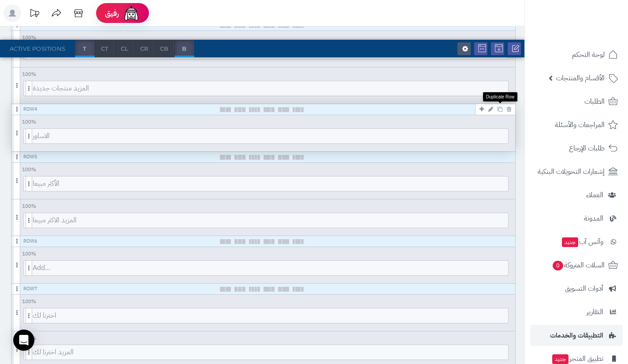
click at [500, 108] on icon at bounding box center [500, 109] width 5 height 5
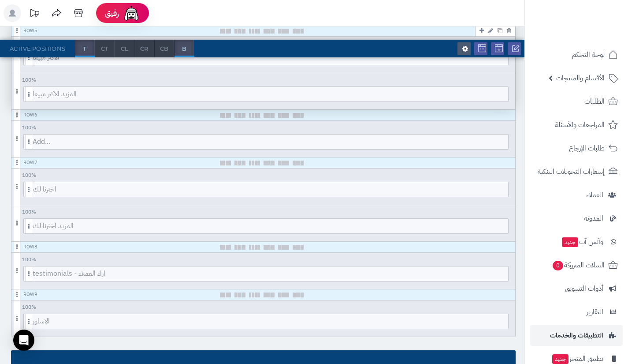
scroll to position [397, 0]
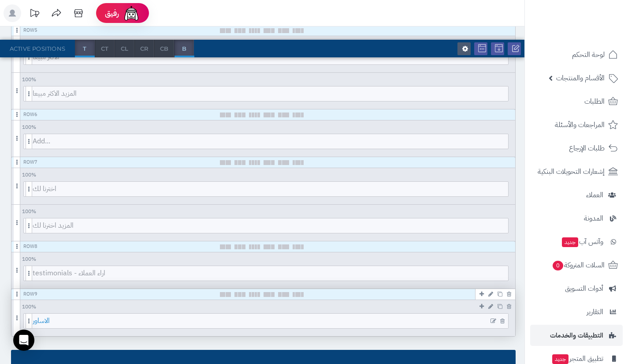
click at [140, 321] on span "الاساور" at bounding box center [271, 321] width 476 height 15
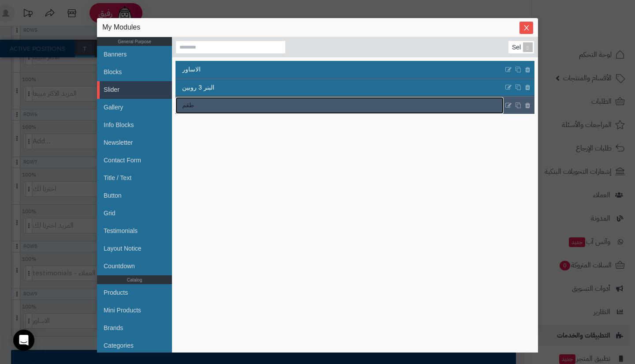
click at [198, 106] on link "طقم" at bounding box center [340, 105] width 328 height 17
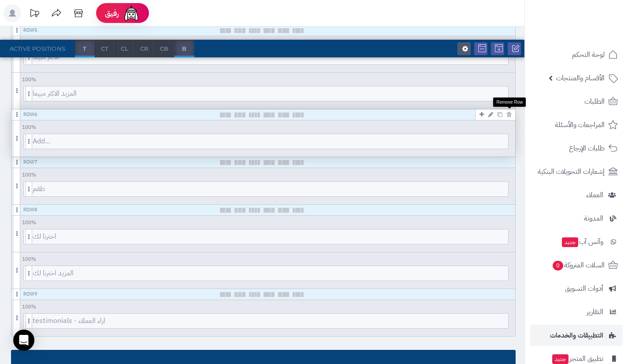
click at [509, 115] on icon at bounding box center [509, 115] width 4 height 6
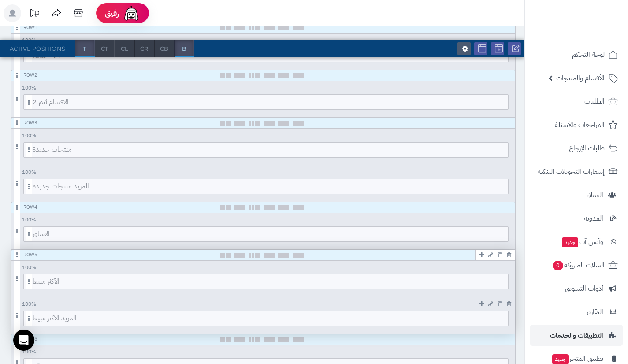
scroll to position [0, 0]
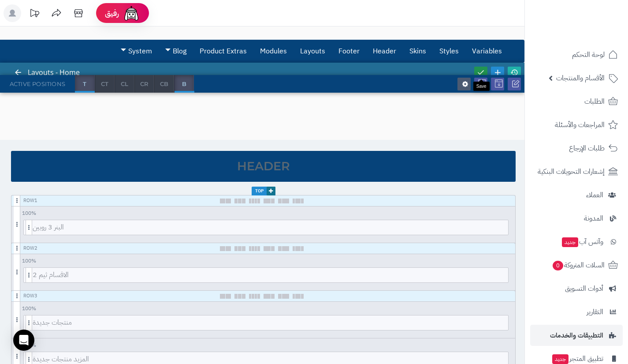
click at [481, 69] on icon at bounding box center [481, 72] width 8 height 8
click at [516, 67] on link at bounding box center [514, 73] width 13 height 12
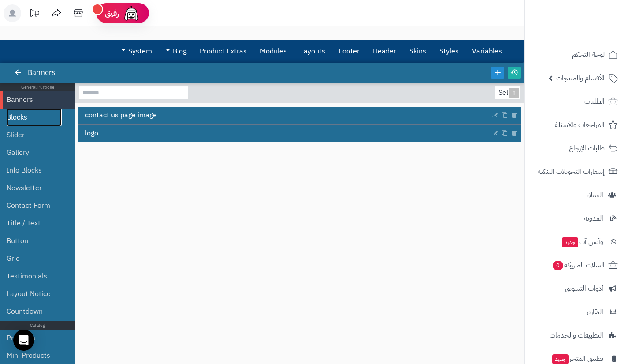
click at [49, 120] on link "Blocks" at bounding box center [34, 117] width 55 height 18
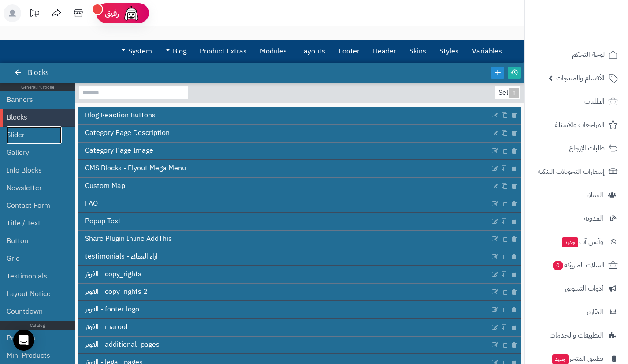
click at [44, 135] on link "Slider" at bounding box center [34, 135] width 55 height 18
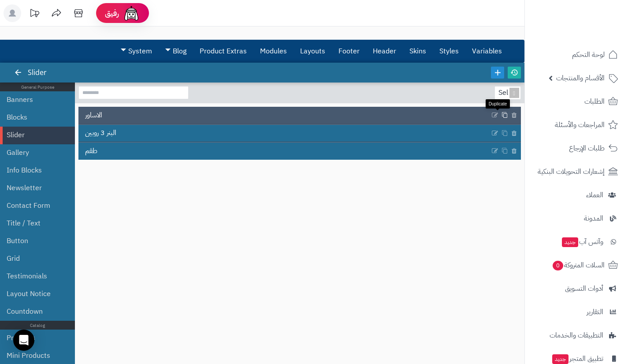
click at [502, 117] on icon at bounding box center [505, 115] width 6 height 7
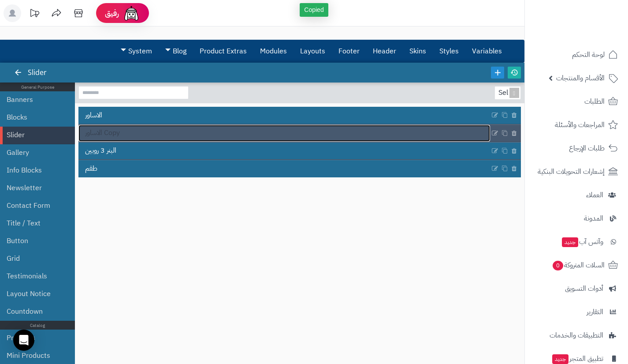
click at [223, 131] on link "الاساور Copy" at bounding box center [284, 133] width 412 height 17
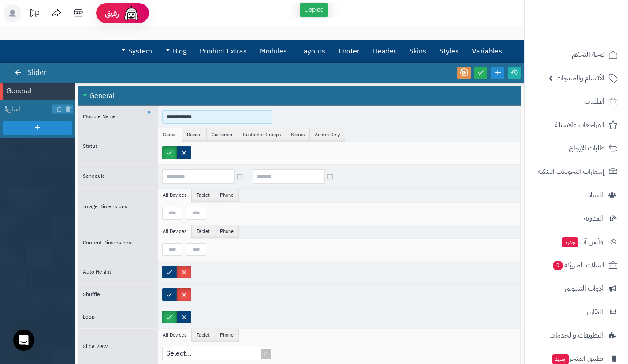
click at [198, 117] on input "**********" at bounding box center [217, 116] width 110 height 13
type input "****"
click at [28, 111] on span "اساور" at bounding box center [30, 109] width 46 height 10
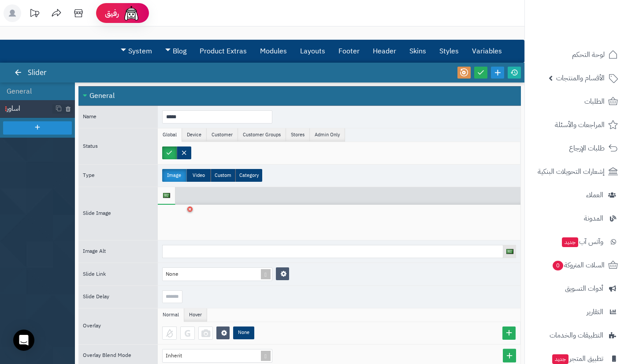
click at [175, 212] on div at bounding box center [176, 222] width 28 height 26
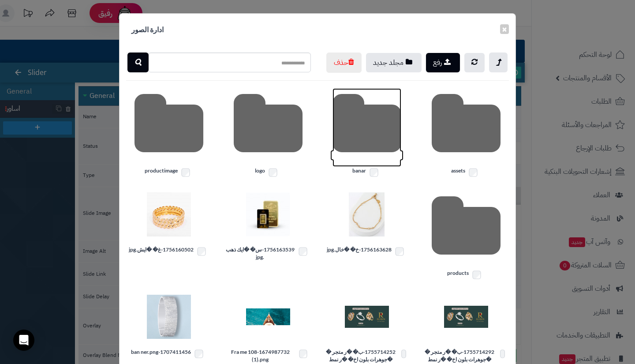
click at [363, 148] on icon at bounding box center [367, 127] width 69 height 78
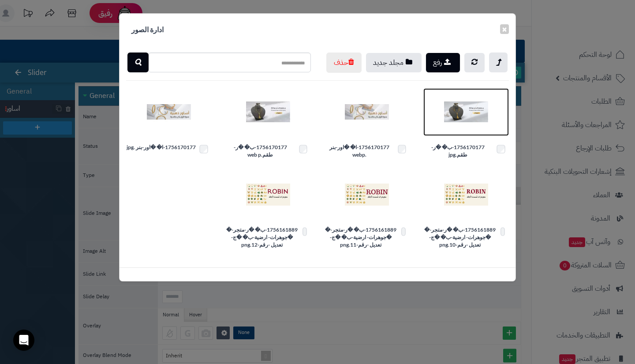
click at [457, 134] on img at bounding box center [466, 112] width 44 height 44
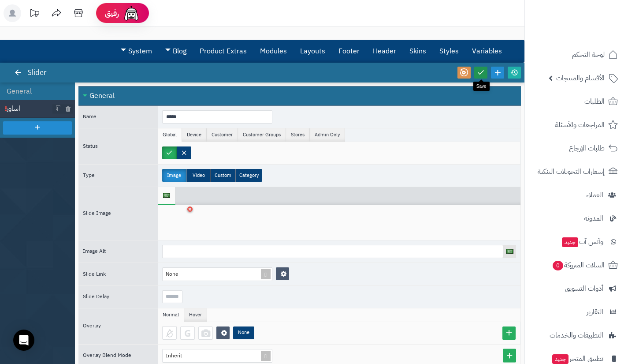
click at [478, 73] on icon at bounding box center [481, 72] width 8 height 8
click at [280, 52] on link "Modules" at bounding box center [274, 51] width 40 height 22
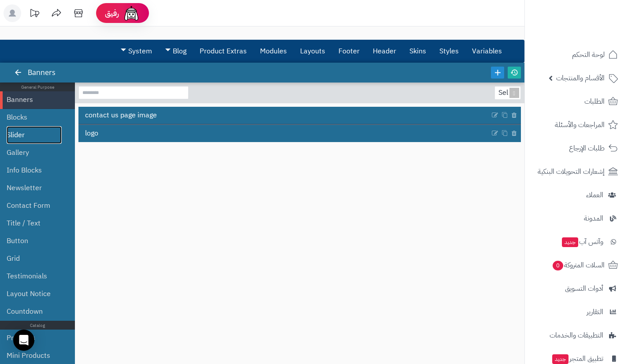
click at [50, 135] on link "Slider" at bounding box center [34, 135] width 55 height 18
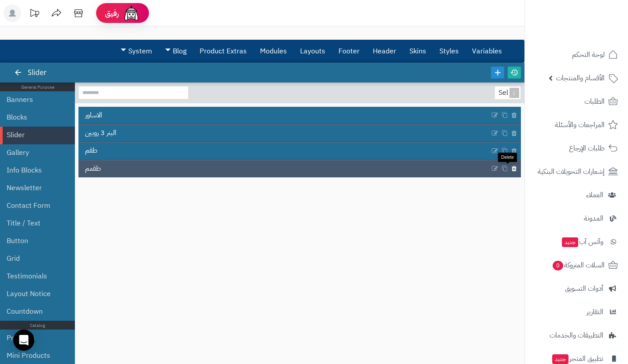
click at [512, 171] on icon at bounding box center [515, 168] width 6 height 7
